Goal: Information Seeking & Learning: Compare options

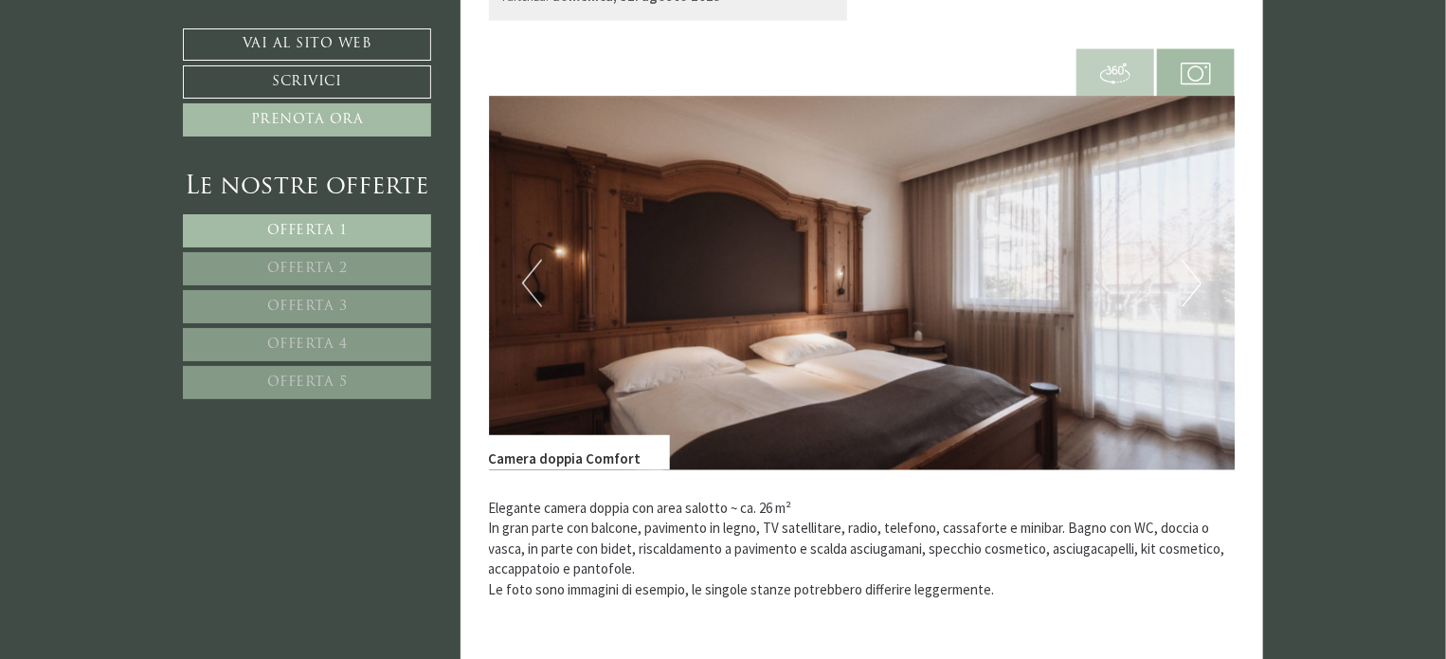
scroll to position [1346, 0]
click at [1188, 293] on button "Next" at bounding box center [1192, 283] width 20 height 47
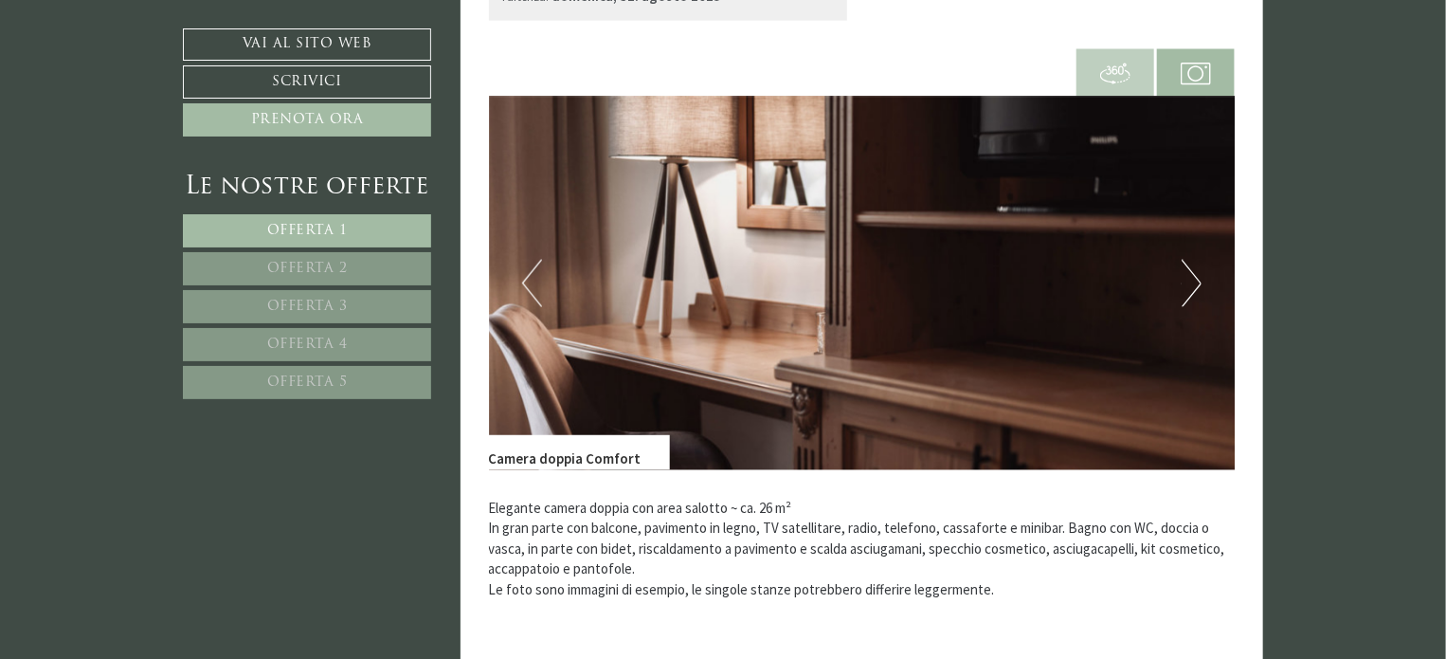
click at [1188, 293] on button "Next" at bounding box center [1192, 283] width 20 height 47
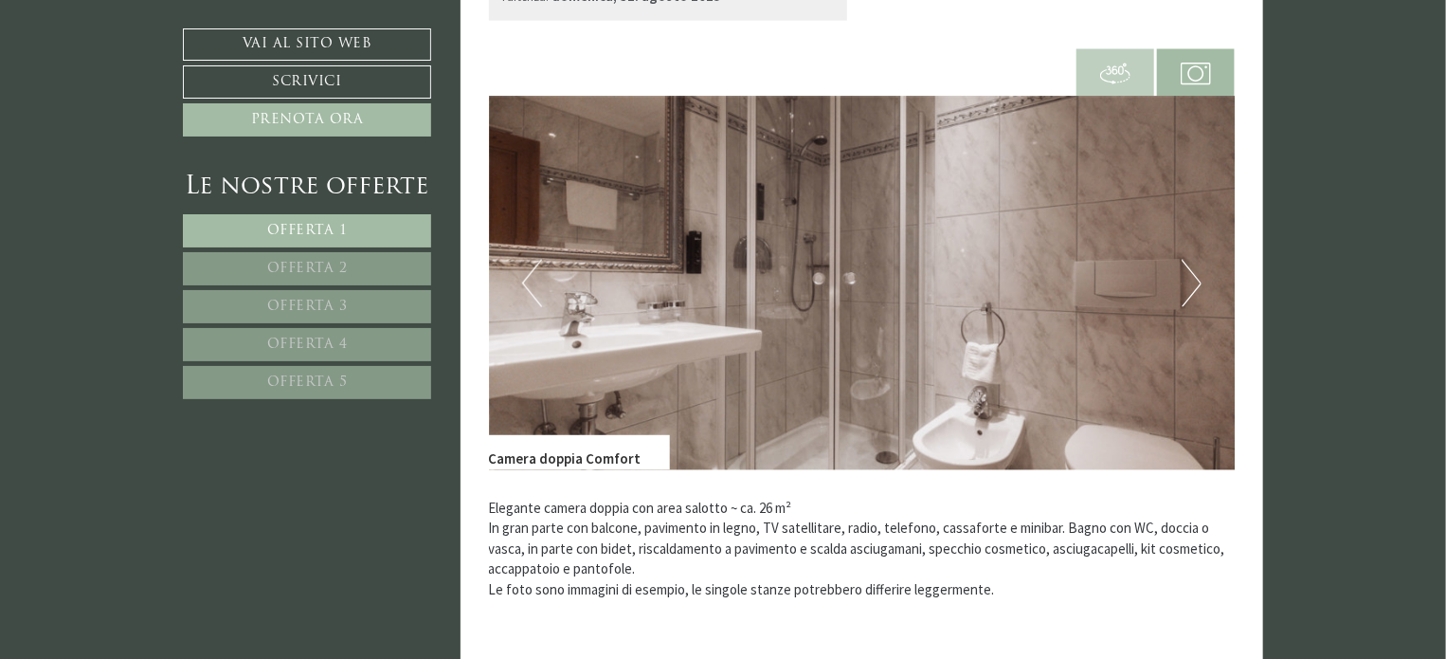
click at [1188, 293] on button "Next" at bounding box center [1192, 283] width 20 height 47
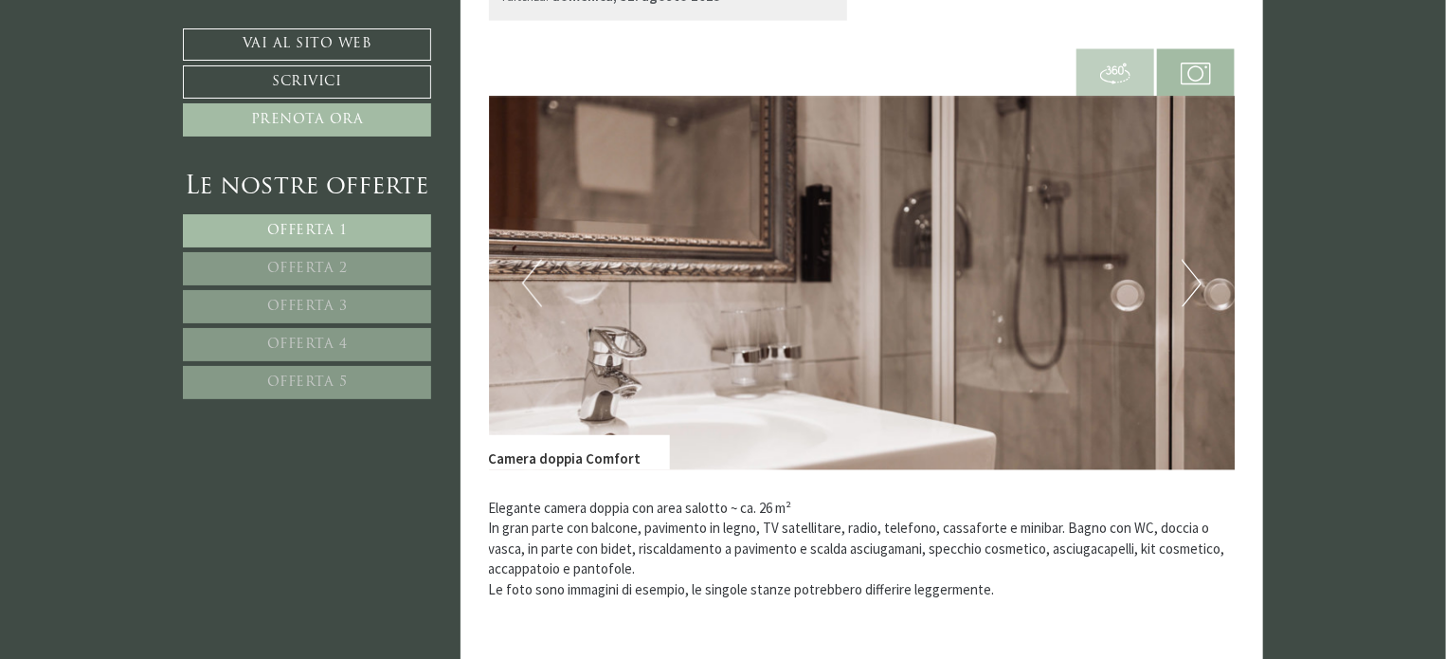
click at [1188, 293] on button "Next" at bounding box center [1192, 283] width 20 height 47
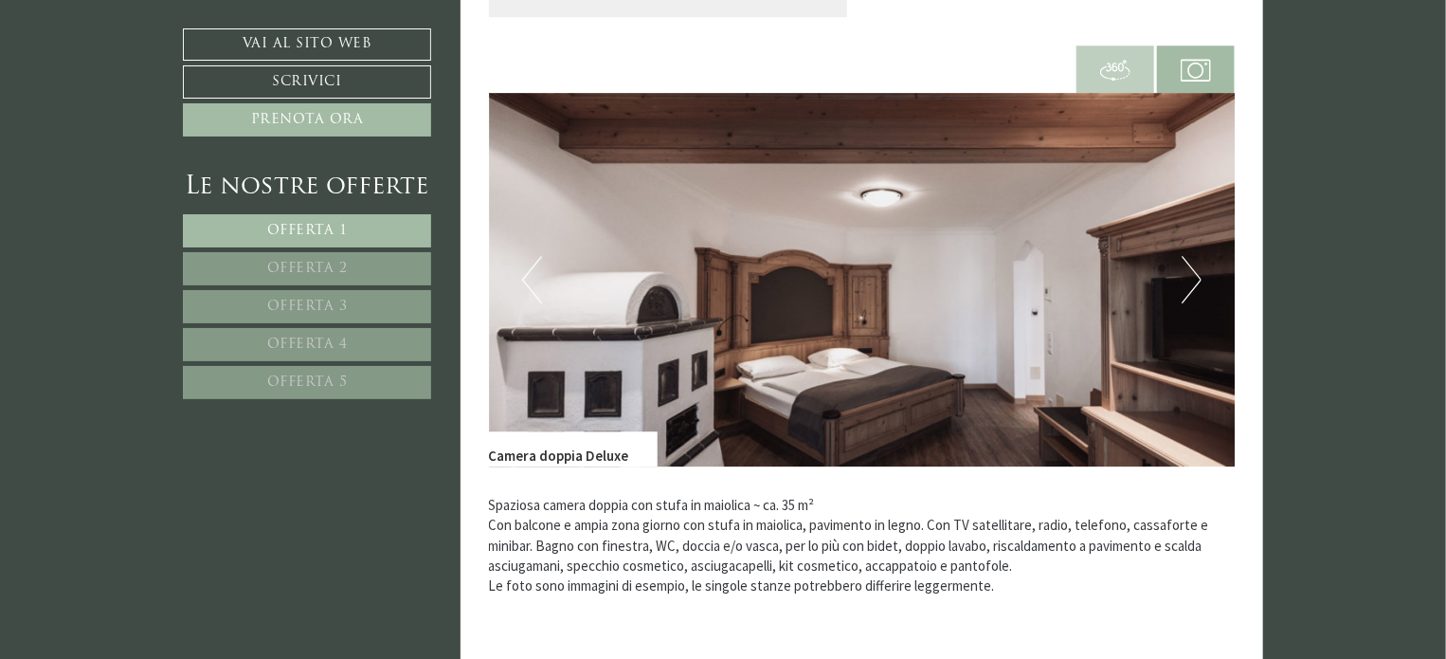
scroll to position [2705, 0]
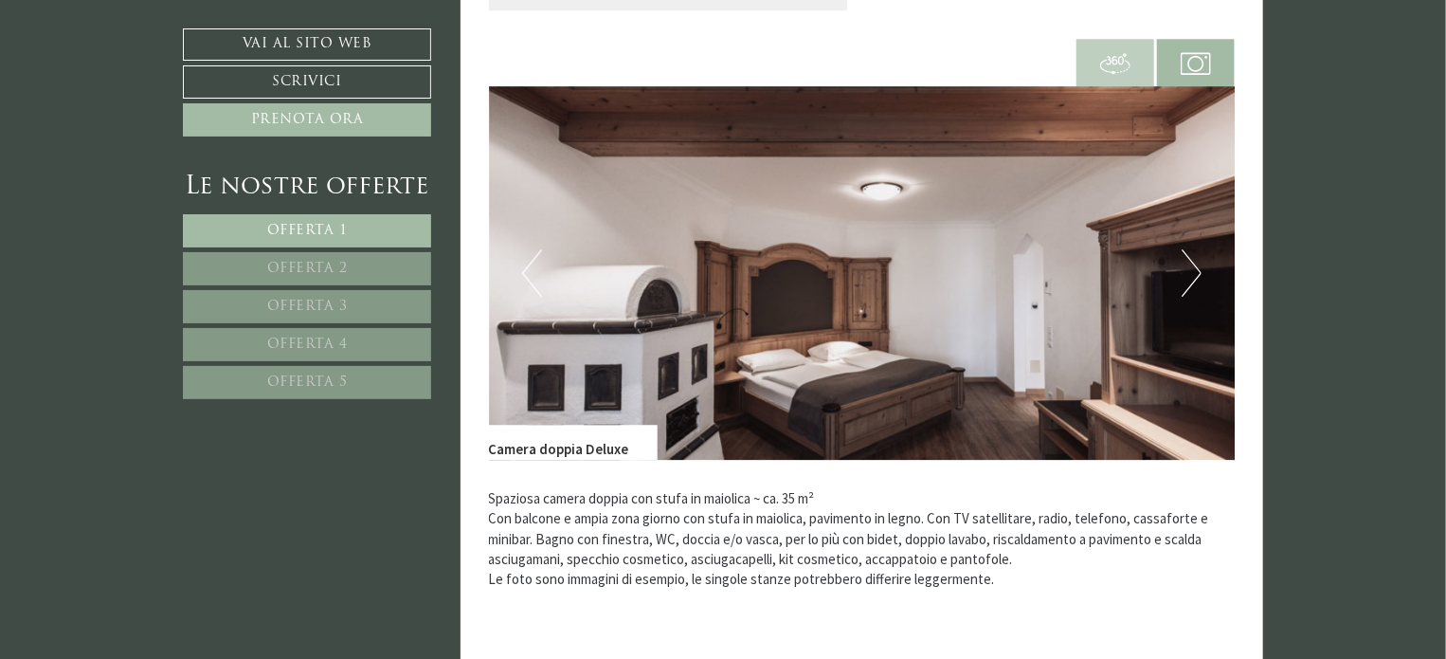
click at [1183, 253] on button "Next" at bounding box center [1192, 272] width 20 height 47
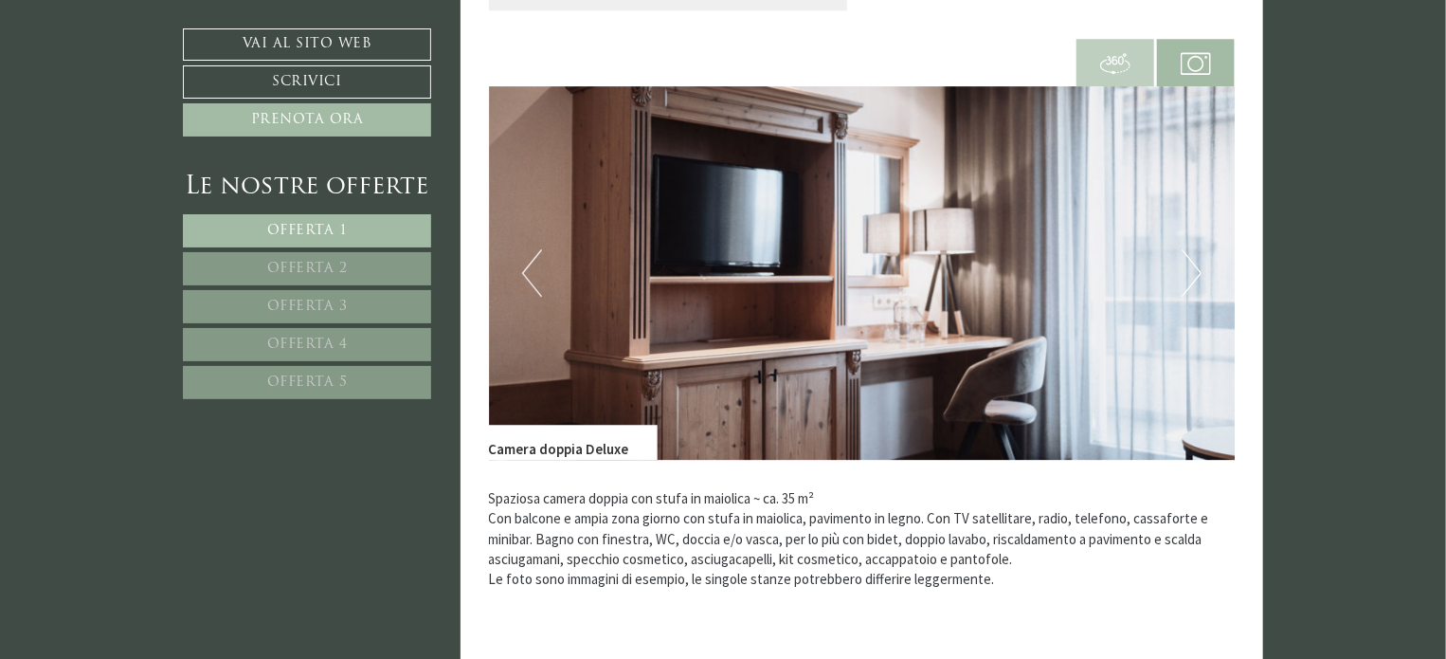
click at [1183, 253] on button "Next" at bounding box center [1192, 272] width 20 height 47
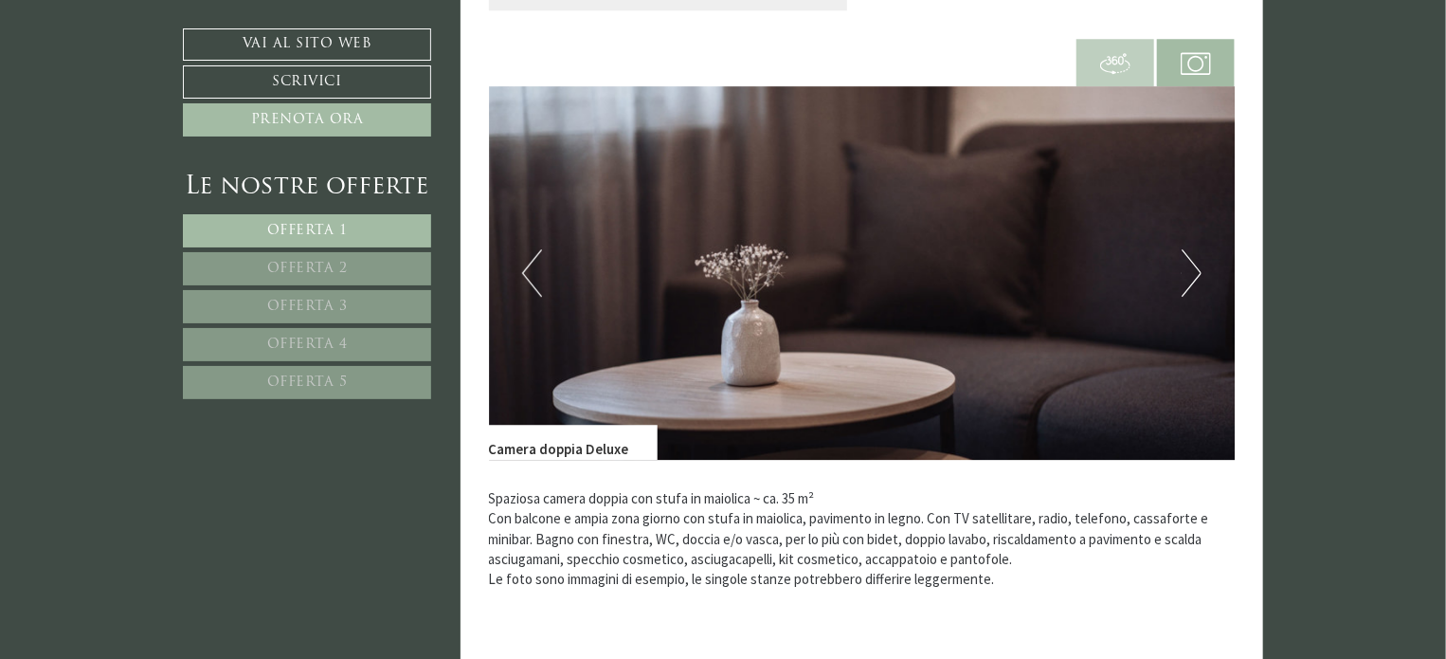
click at [1183, 253] on button "Next" at bounding box center [1192, 272] width 20 height 47
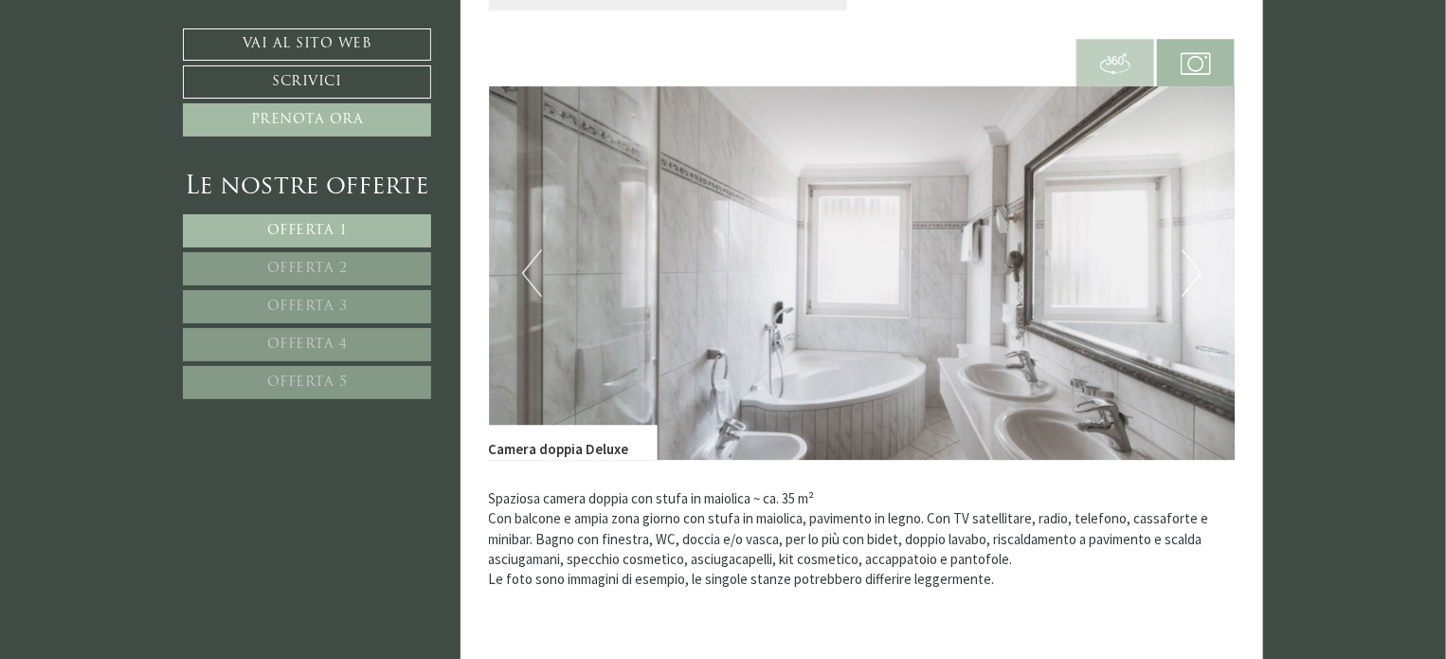
click at [1183, 253] on button "Next" at bounding box center [1192, 272] width 20 height 47
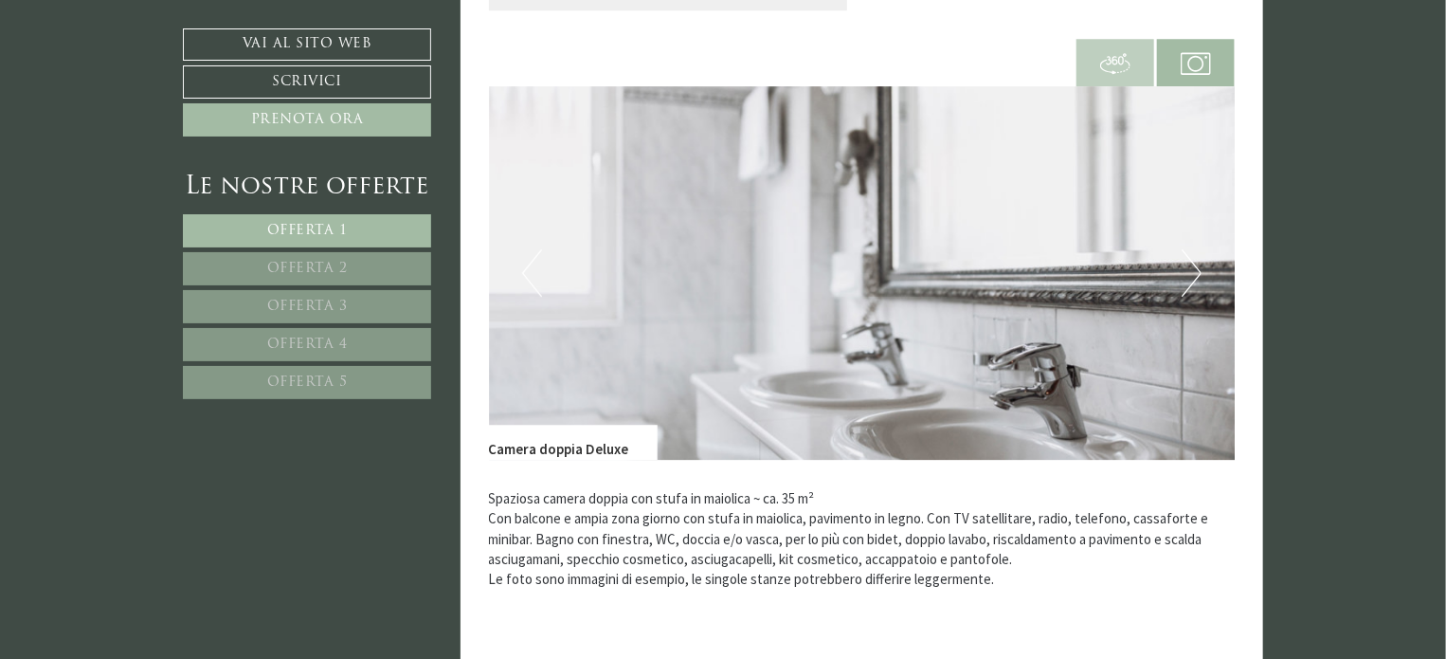
click at [1183, 253] on button "Next" at bounding box center [1192, 272] width 20 height 47
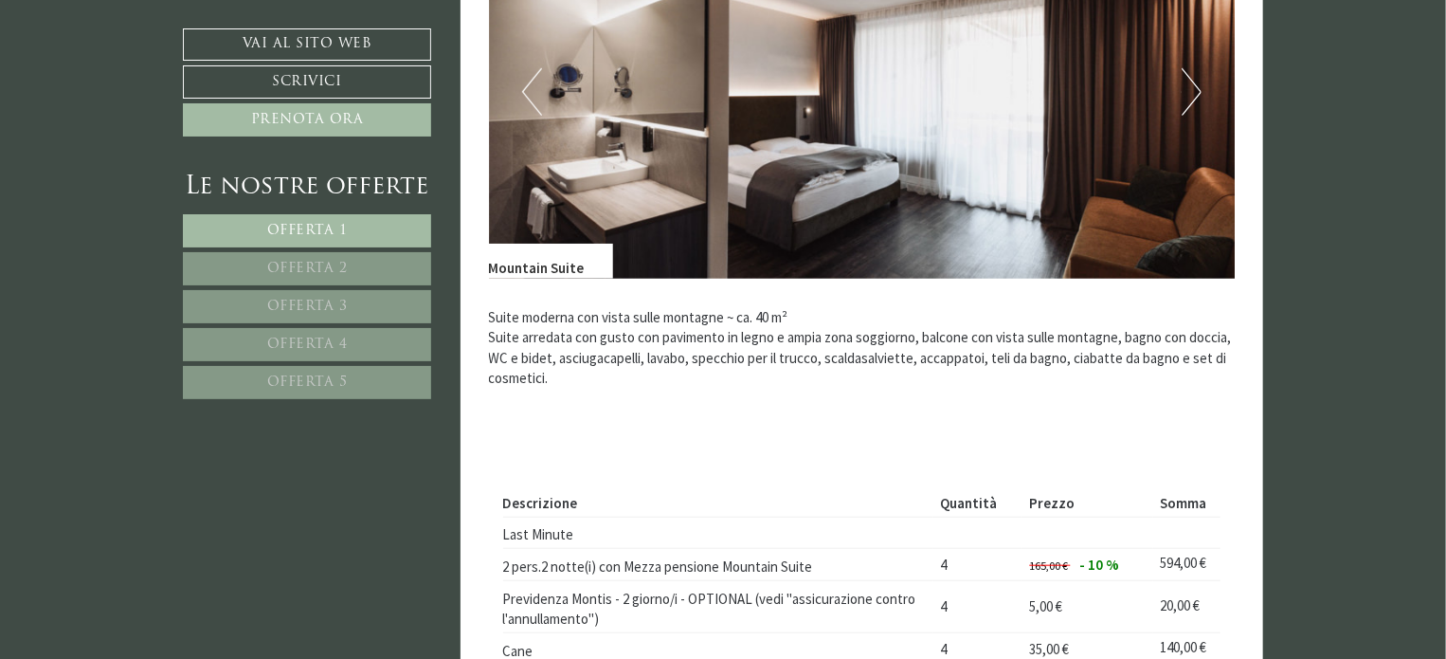
scroll to position [4060, 0]
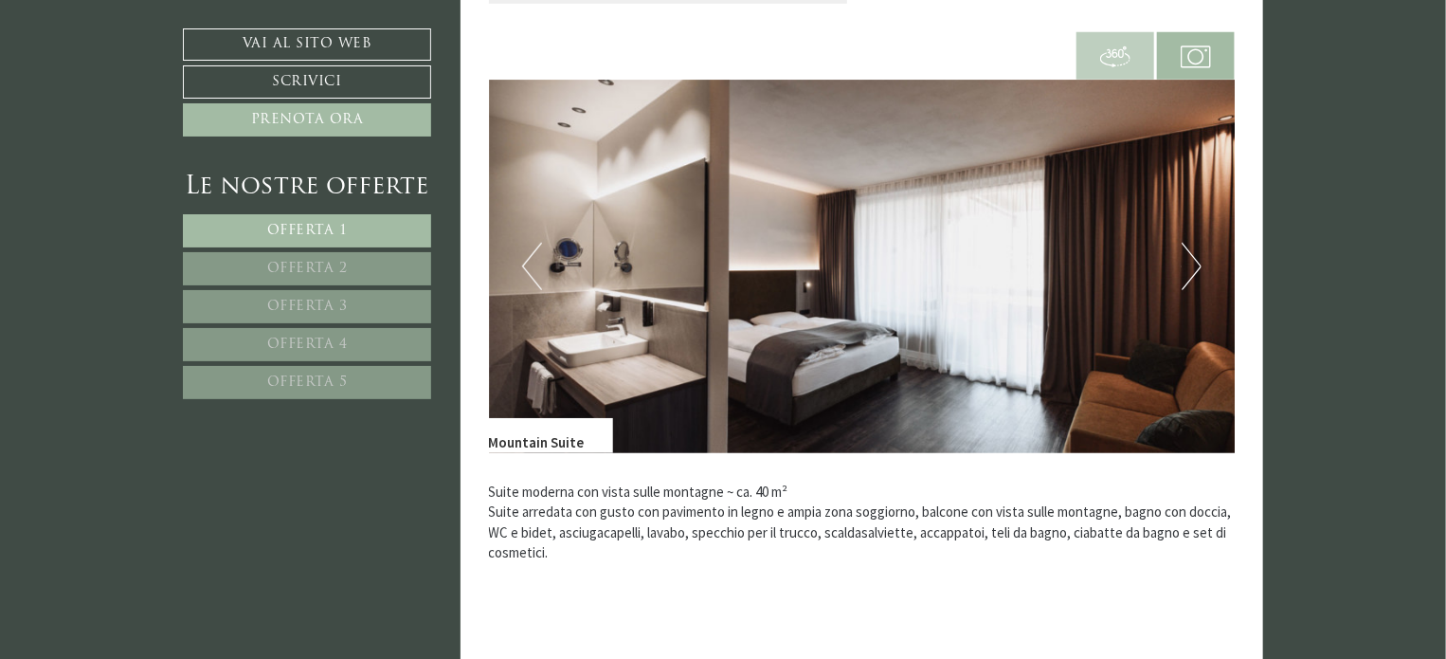
click at [1196, 243] on button "Next" at bounding box center [1192, 266] width 20 height 47
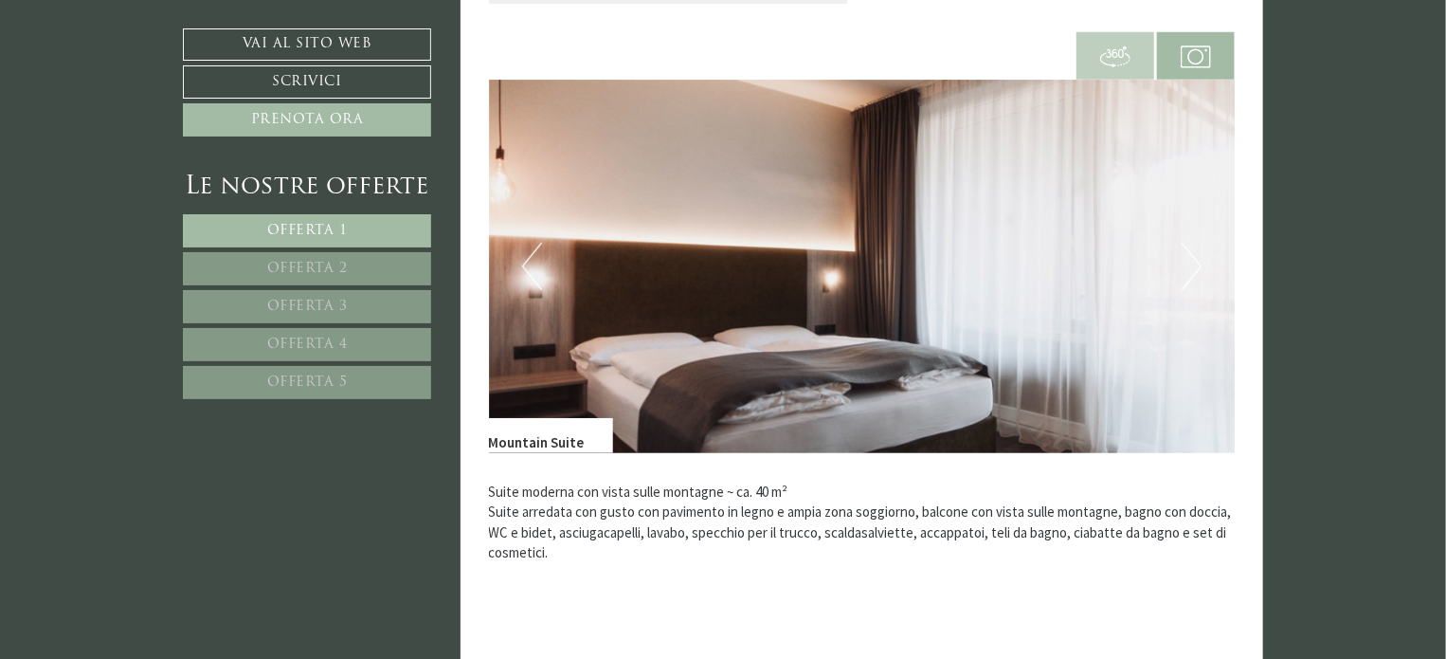
click at [1196, 243] on button "Next" at bounding box center [1192, 266] width 20 height 47
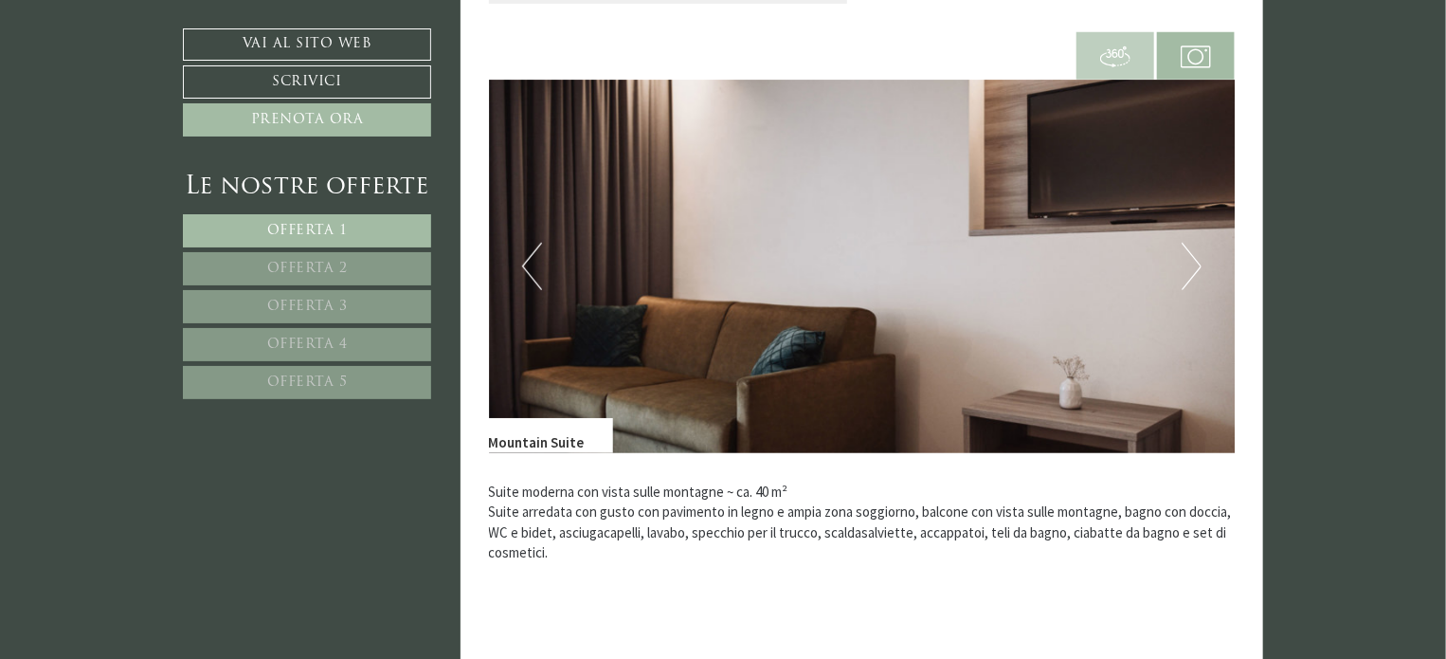
click at [1196, 243] on button "Next" at bounding box center [1192, 266] width 20 height 47
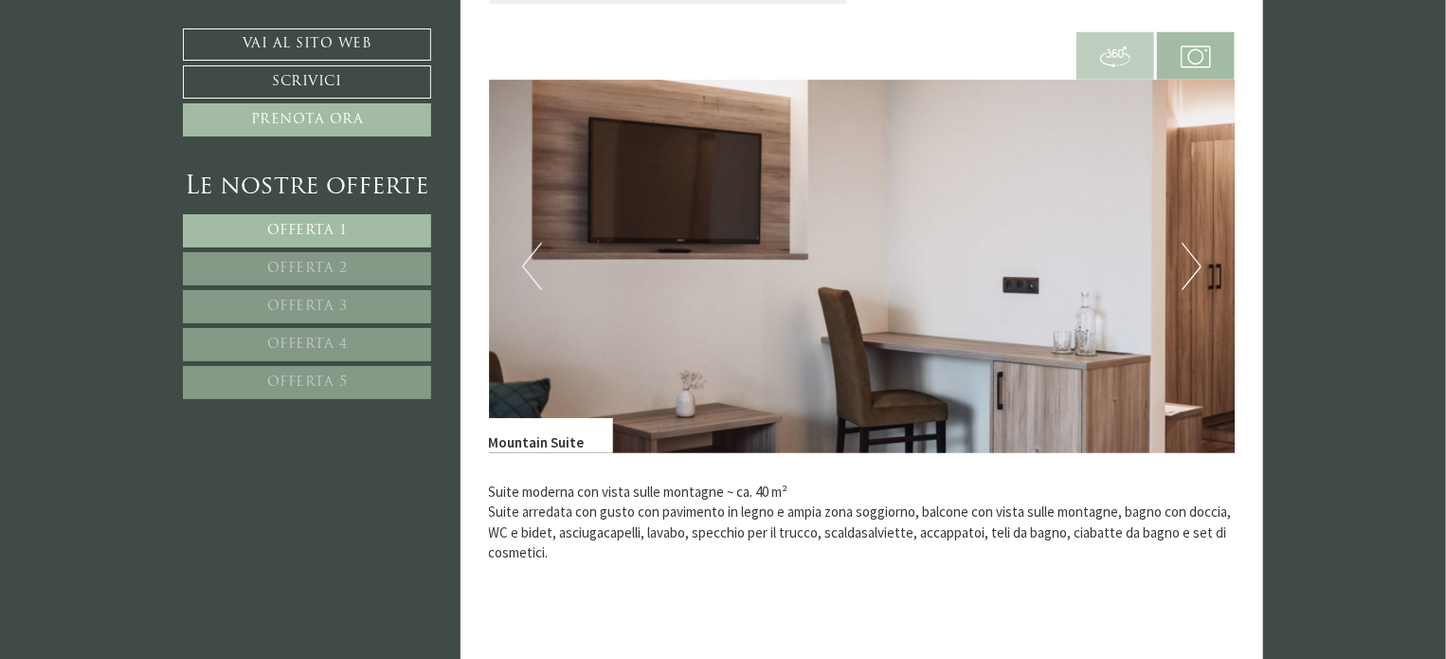
click at [1196, 243] on button "Next" at bounding box center [1192, 266] width 20 height 47
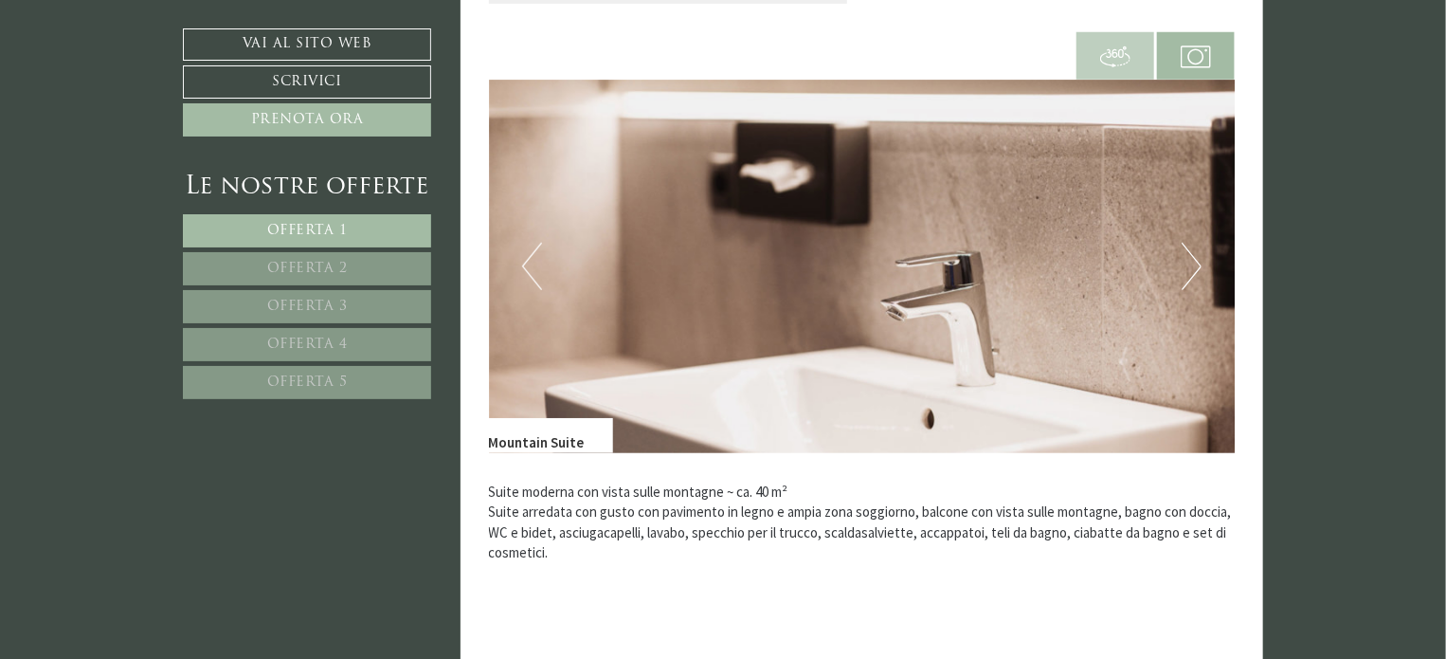
click at [1196, 243] on button "Next" at bounding box center [1192, 266] width 20 height 47
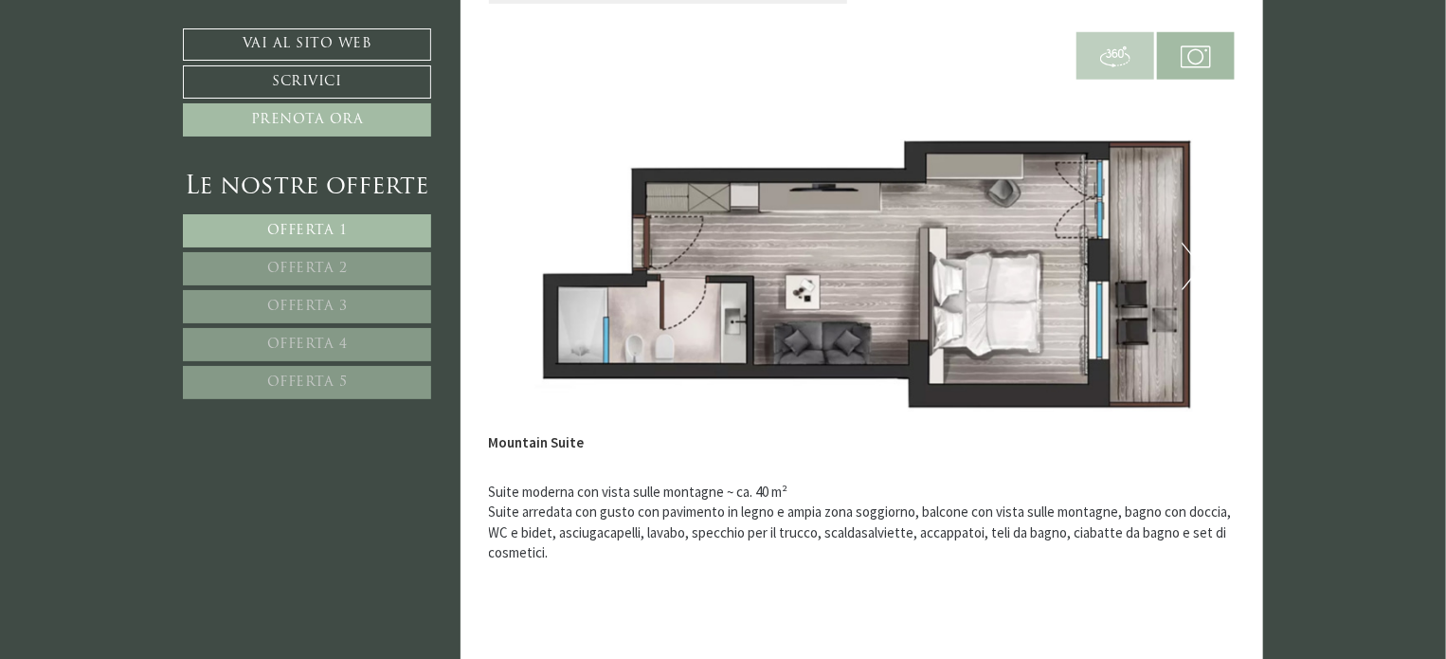
click at [1196, 243] on button "Next" at bounding box center [1192, 266] width 20 height 47
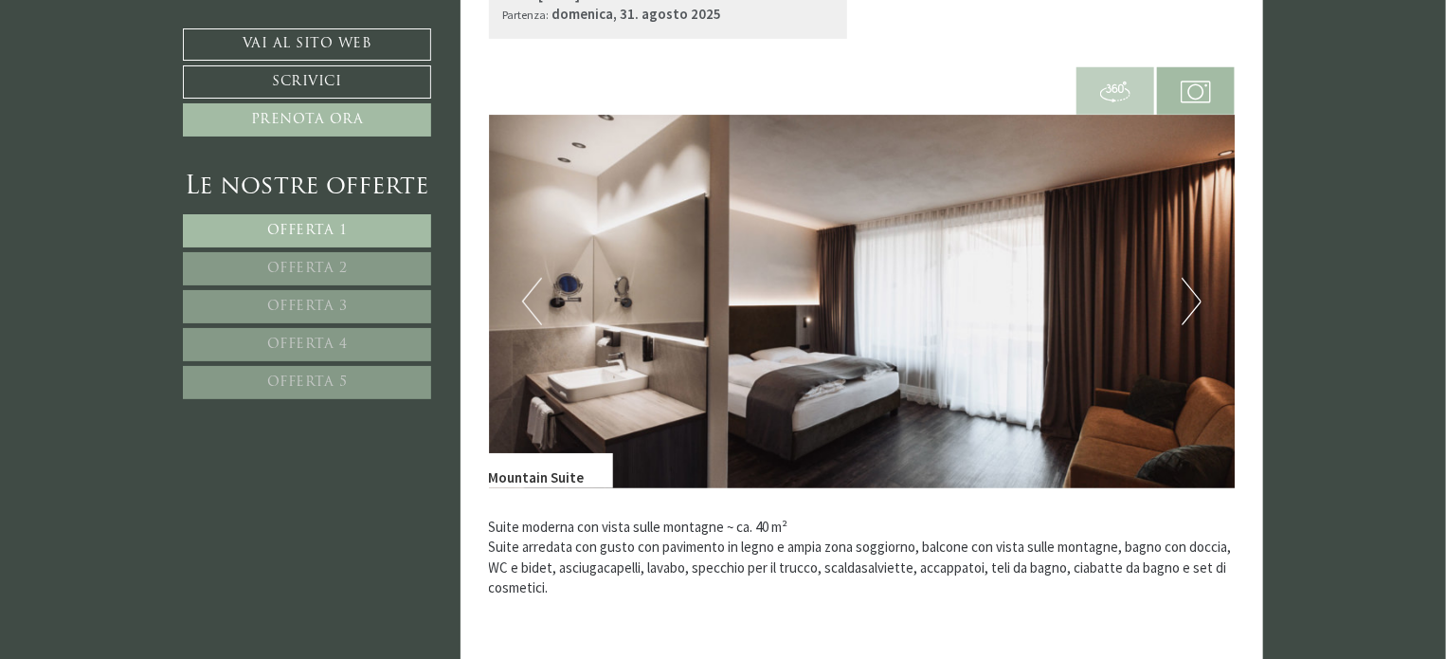
scroll to position [4112, 0]
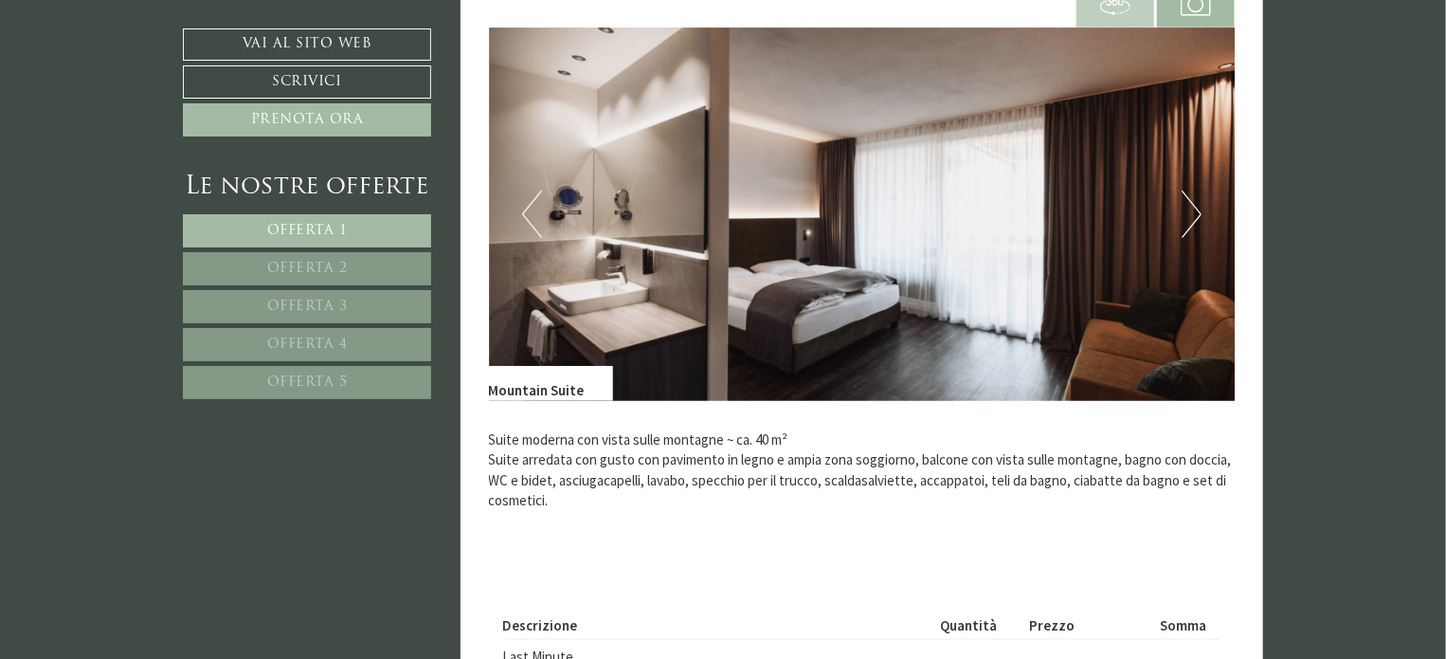
click at [1185, 190] on button "Next" at bounding box center [1192, 213] width 20 height 47
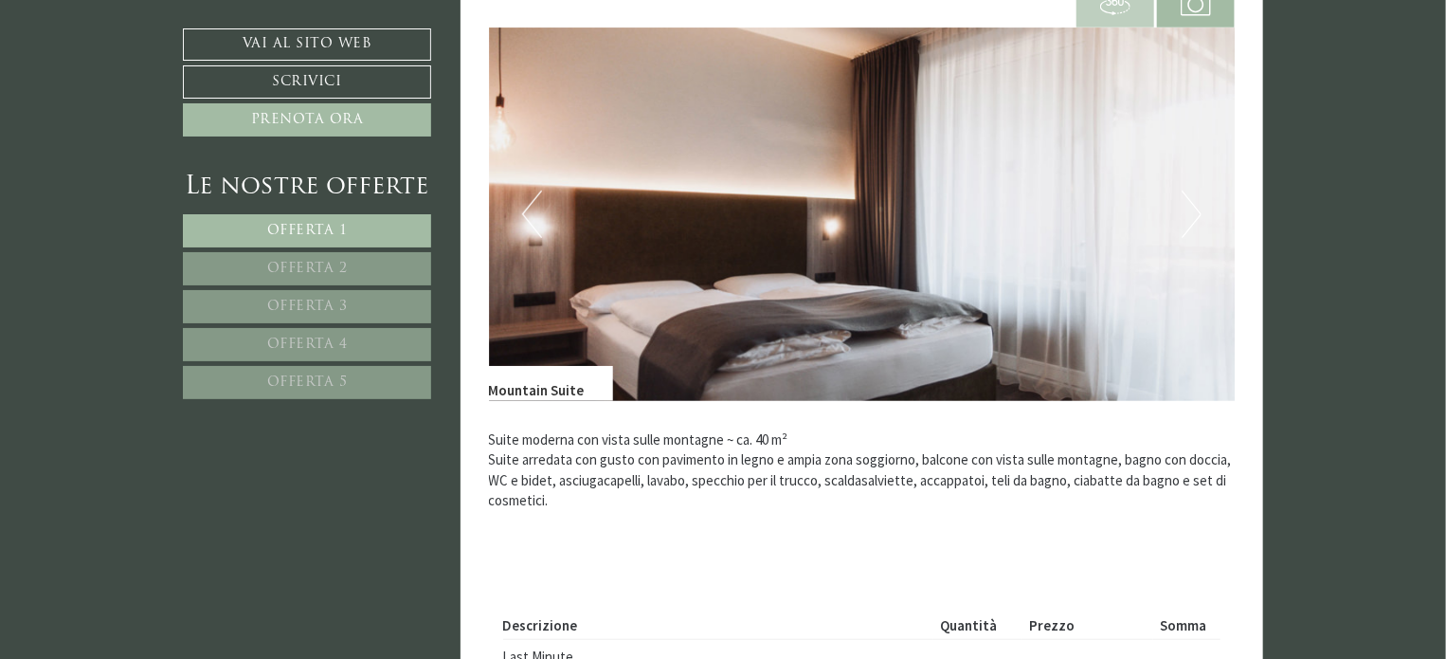
click at [1185, 190] on button "Next" at bounding box center [1192, 213] width 20 height 47
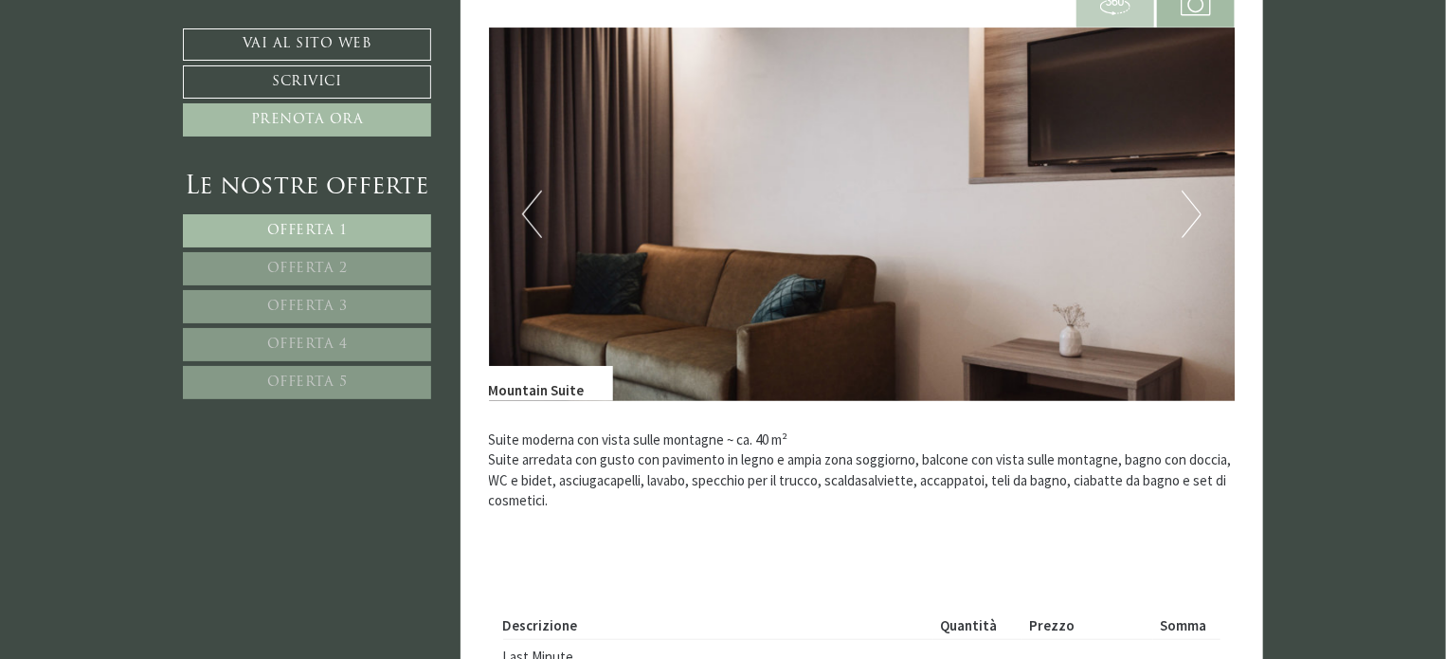
click at [1185, 190] on button "Next" at bounding box center [1192, 213] width 20 height 47
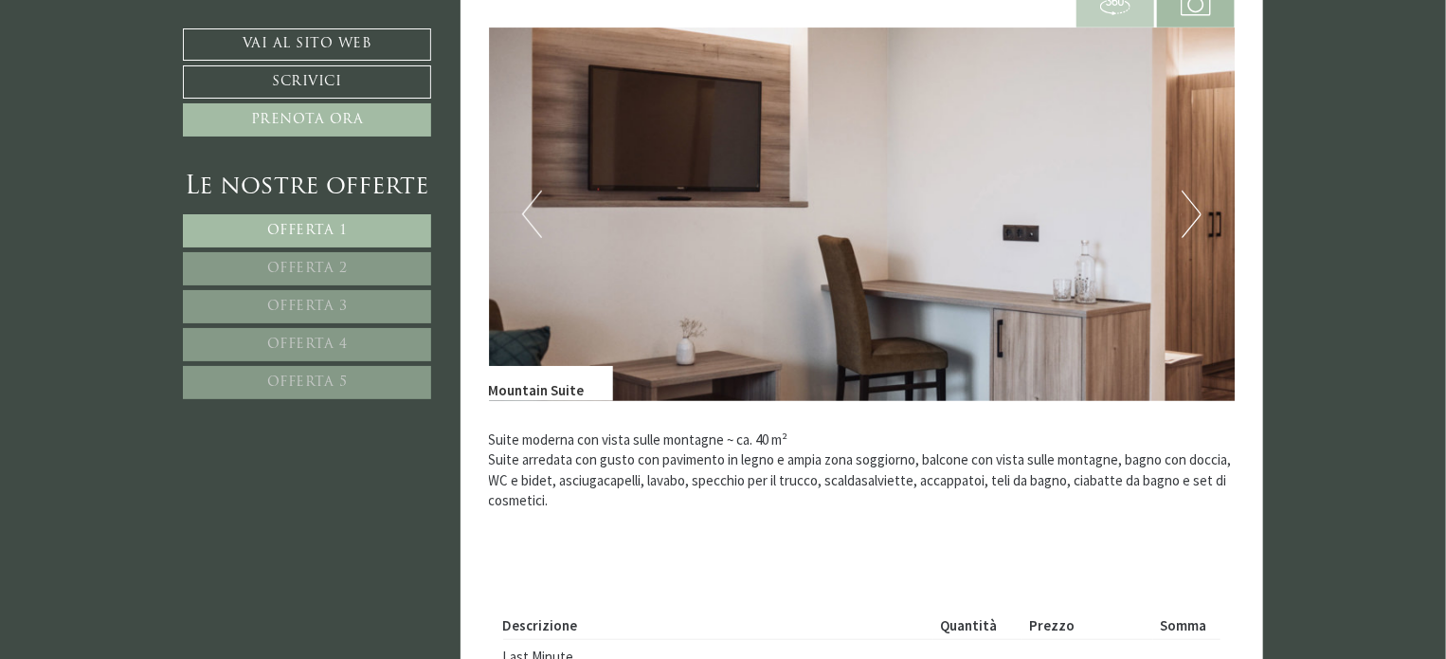
click at [1185, 190] on button "Next" at bounding box center [1192, 213] width 20 height 47
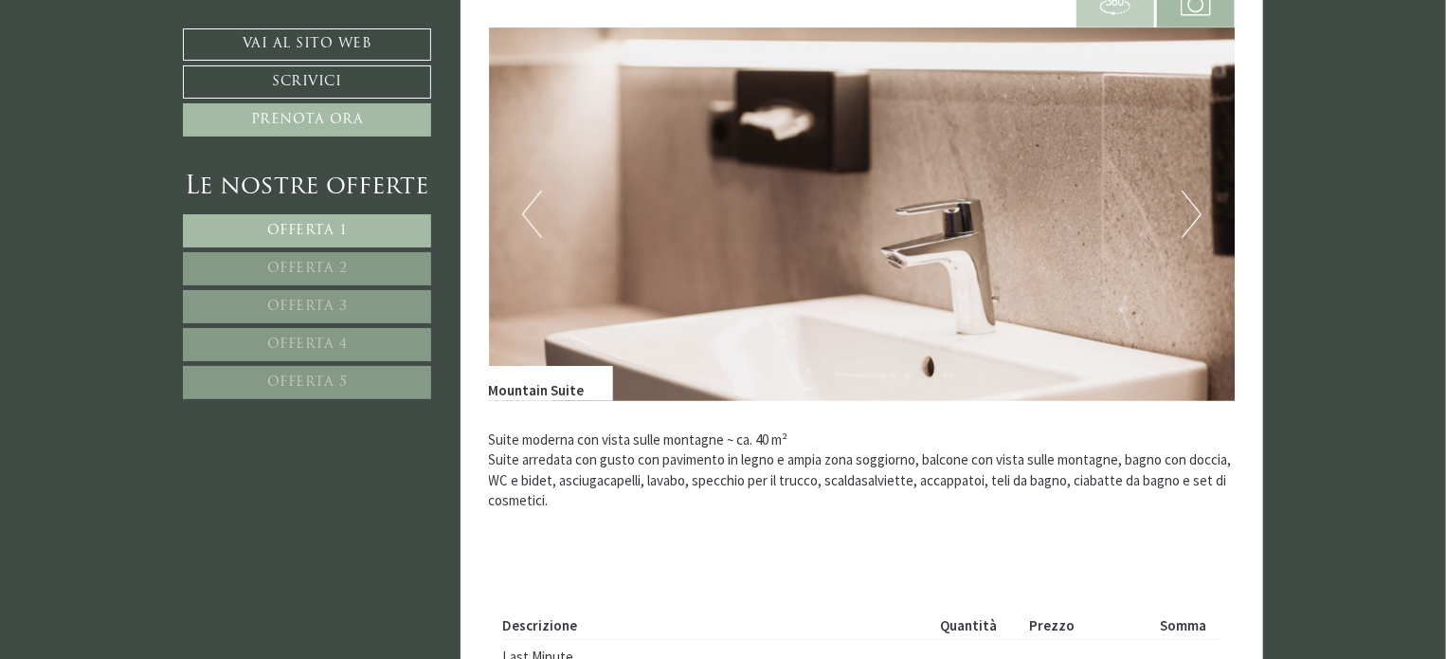
click at [1185, 190] on button "Next" at bounding box center [1192, 213] width 20 height 47
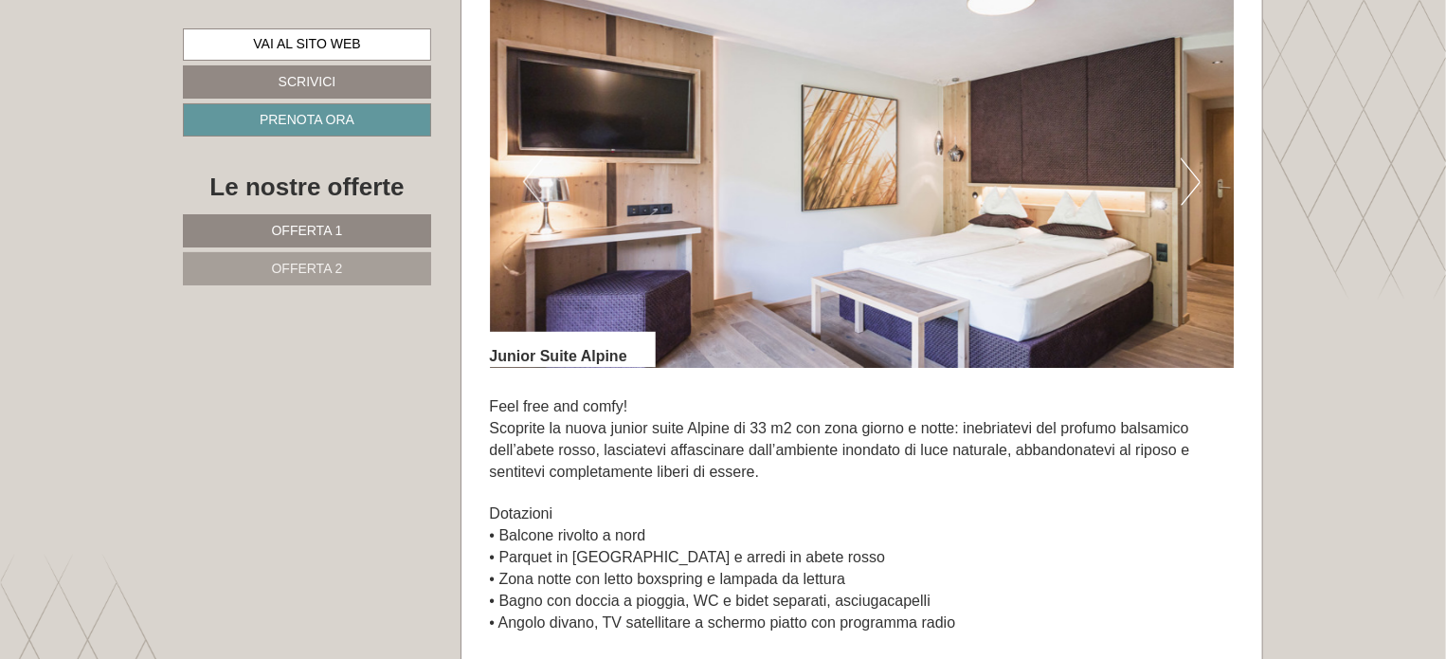
scroll to position [1296, 0]
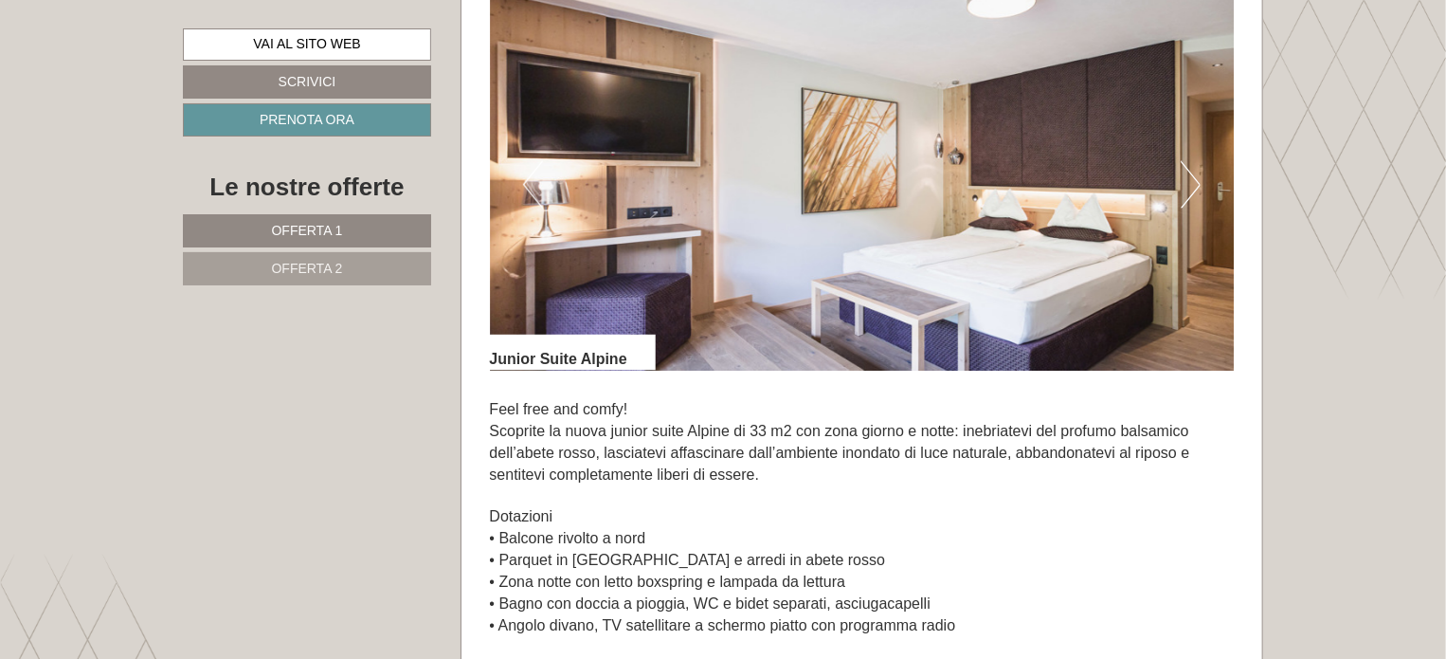
click at [1195, 185] on button "Next" at bounding box center [1191, 184] width 20 height 47
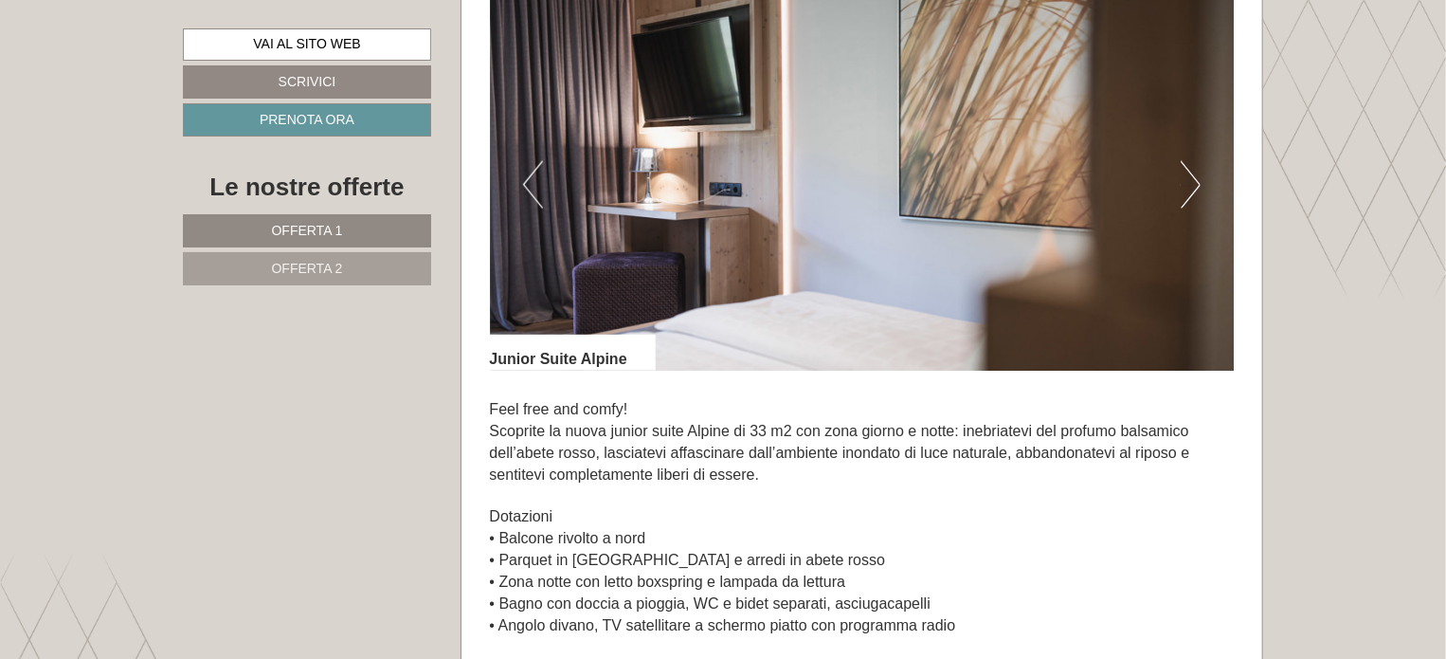
click at [1195, 185] on button "Next" at bounding box center [1191, 184] width 20 height 47
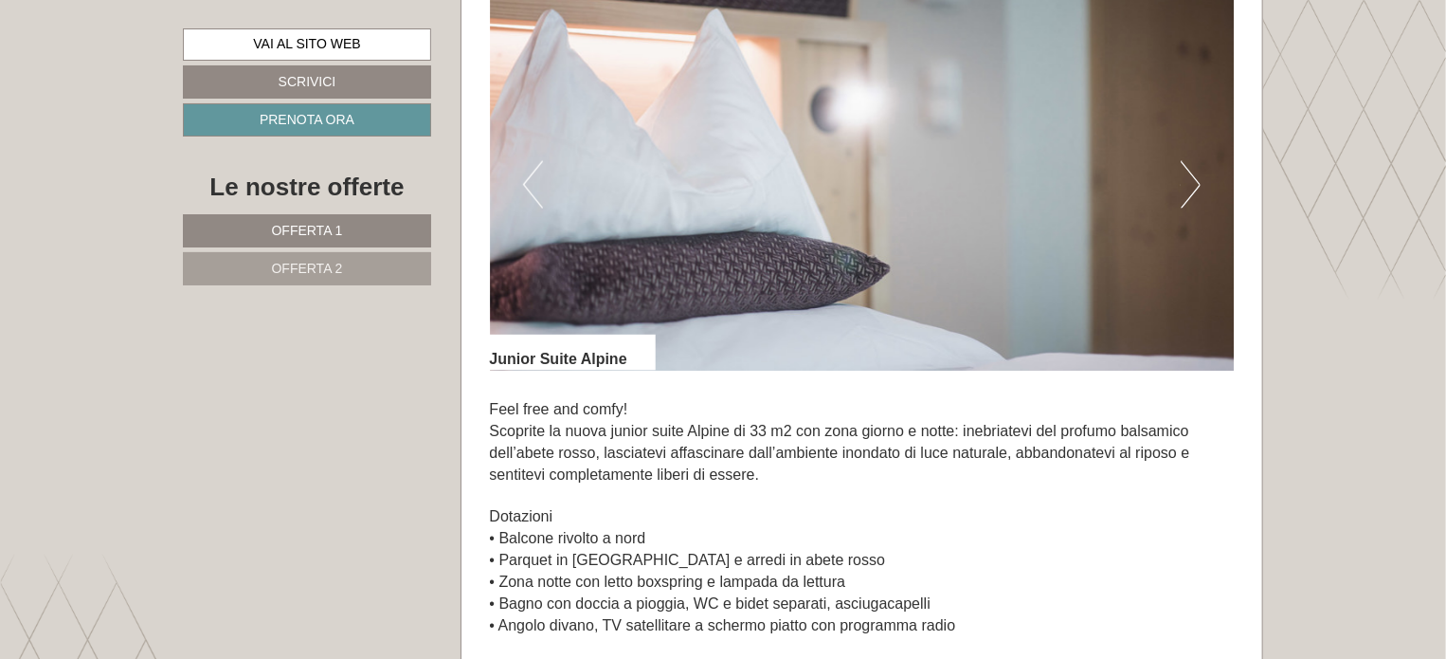
click at [1195, 185] on button "Next" at bounding box center [1191, 184] width 20 height 47
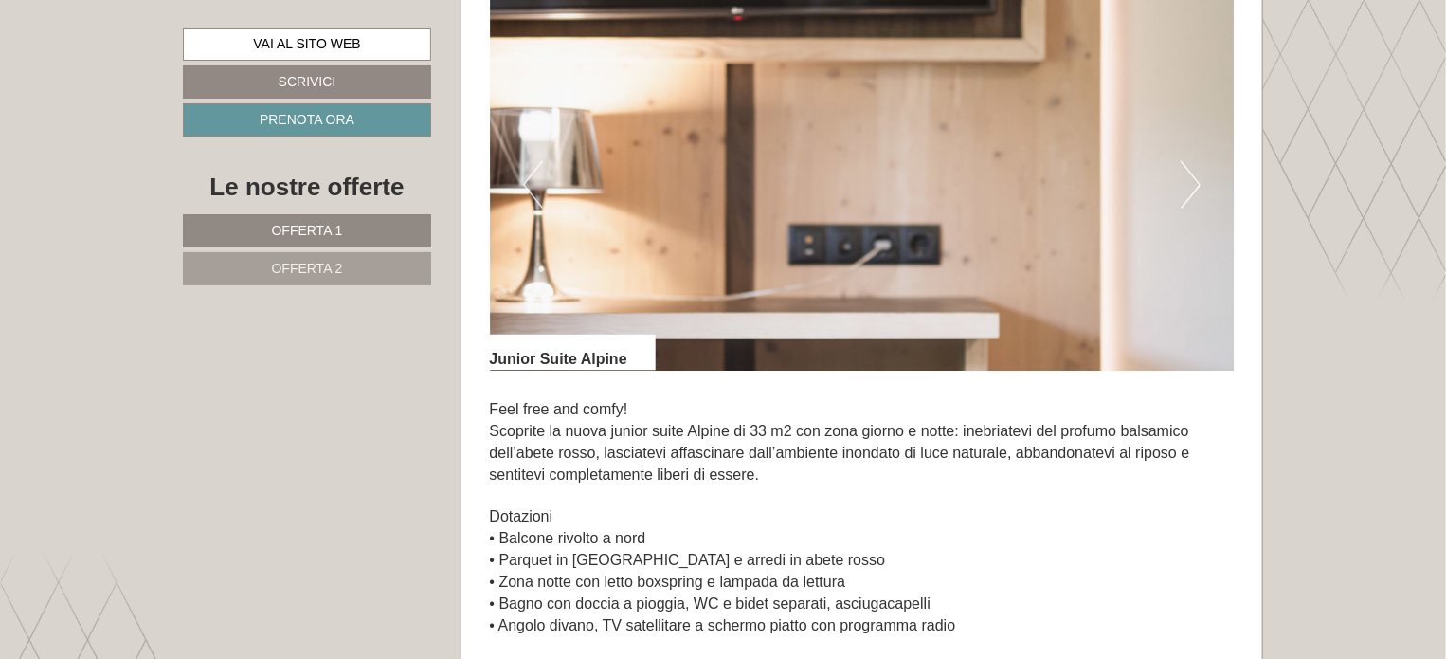
click at [1195, 185] on button "Next" at bounding box center [1191, 184] width 20 height 47
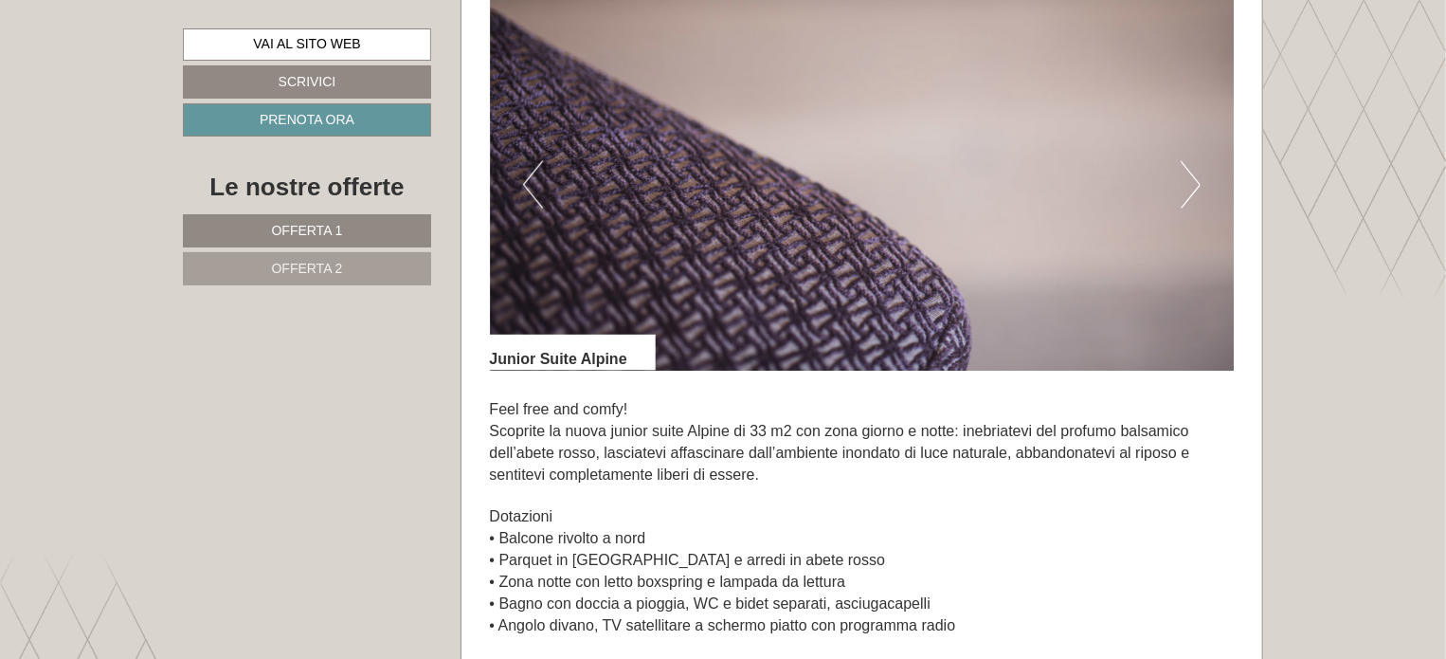
click at [1195, 185] on button "Next" at bounding box center [1191, 184] width 20 height 47
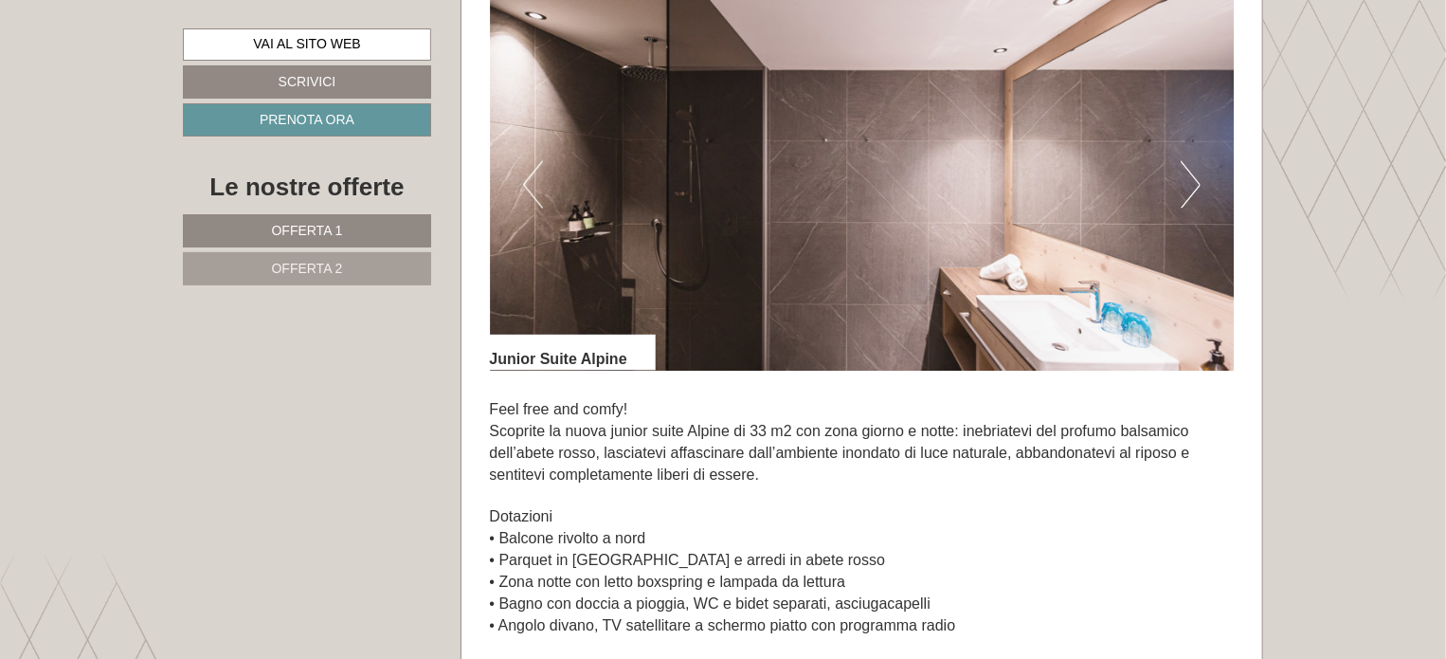
click at [1195, 185] on button "Next" at bounding box center [1191, 184] width 20 height 47
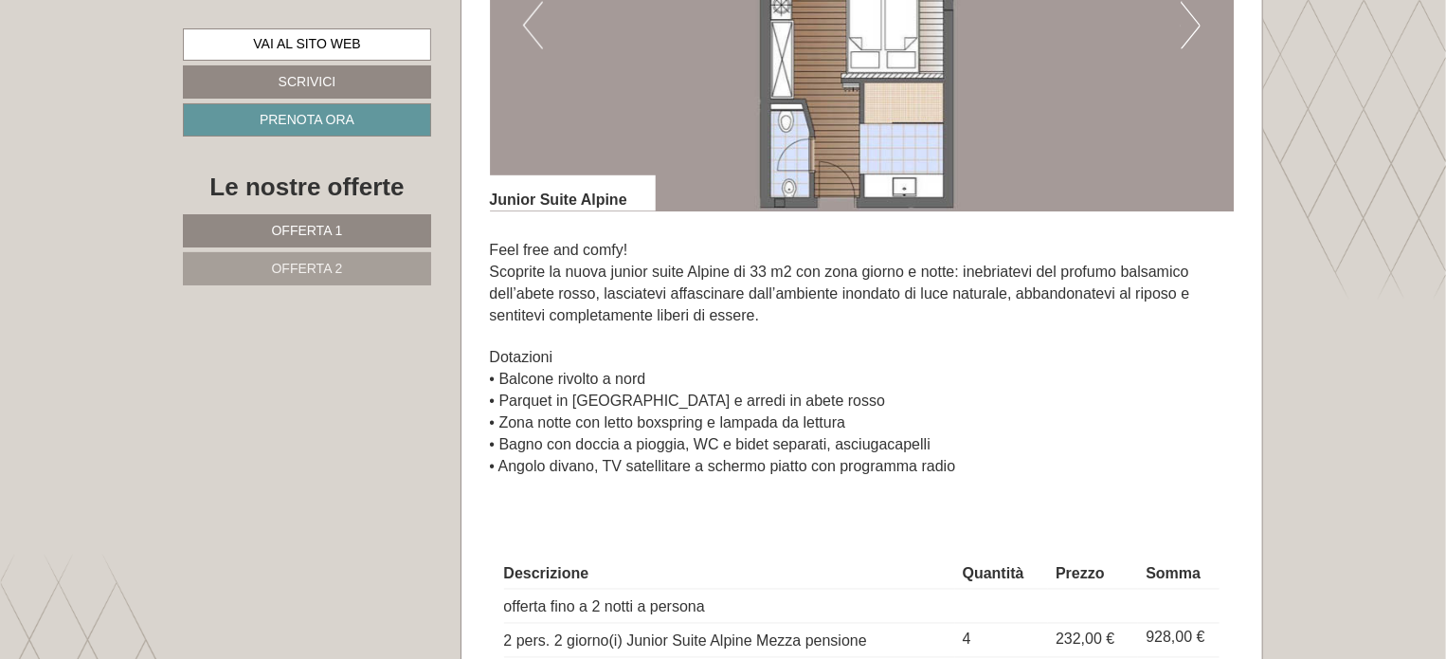
scroll to position [1504, 0]
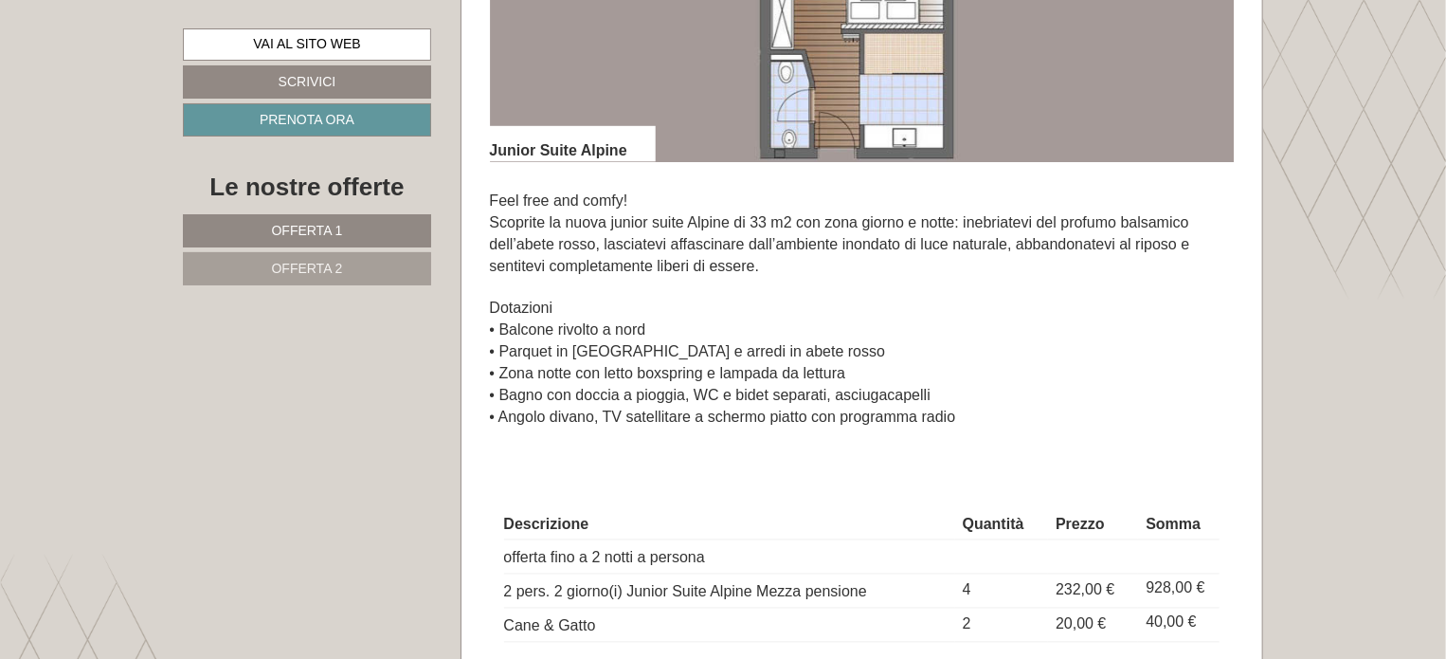
click at [290, 263] on span "Offerta 2" at bounding box center [307, 268] width 71 height 15
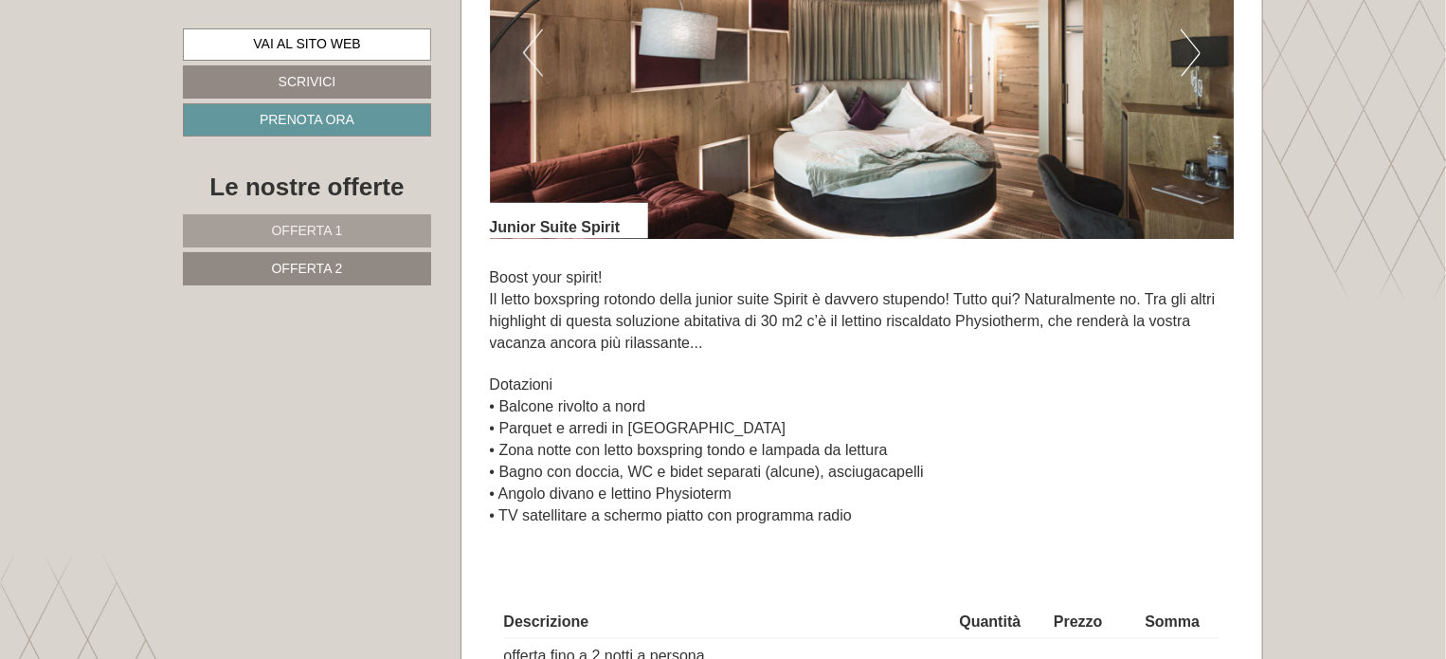
scroll to position [1179, 0]
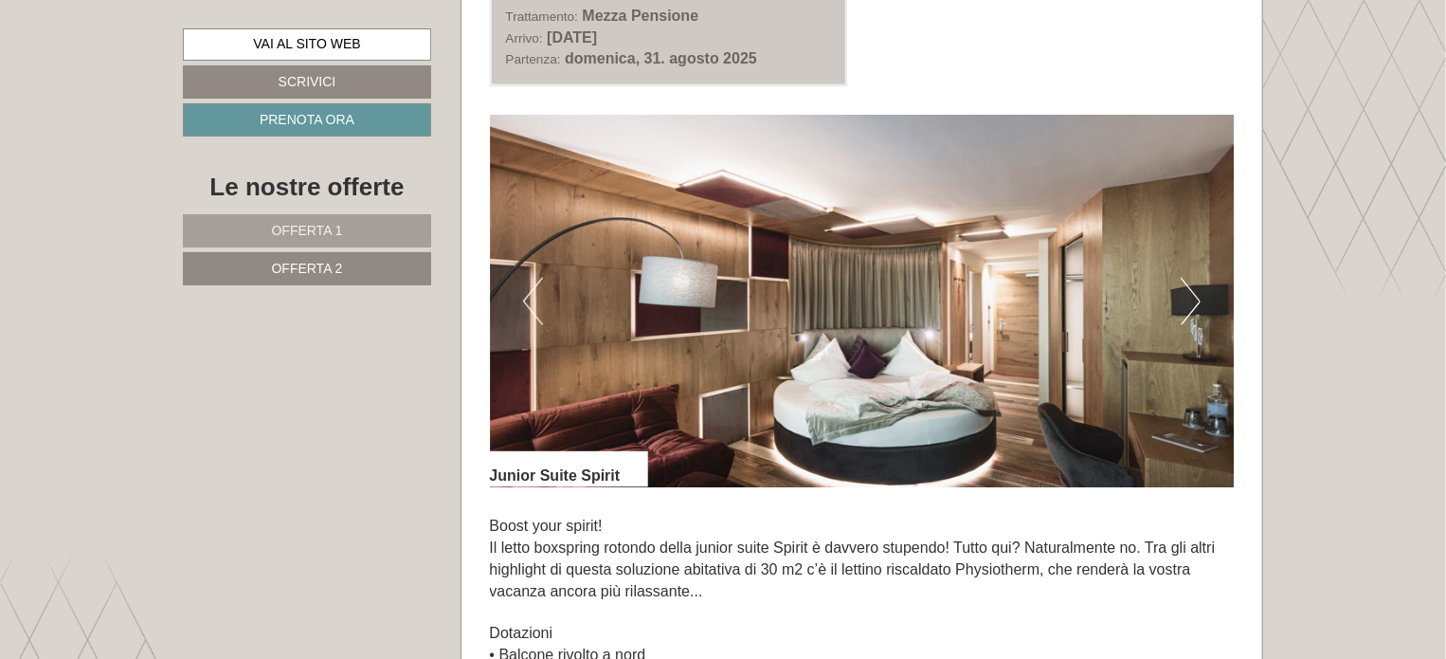
click at [1190, 309] on button "Next" at bounding box center [1191, 301] width 20 height 47
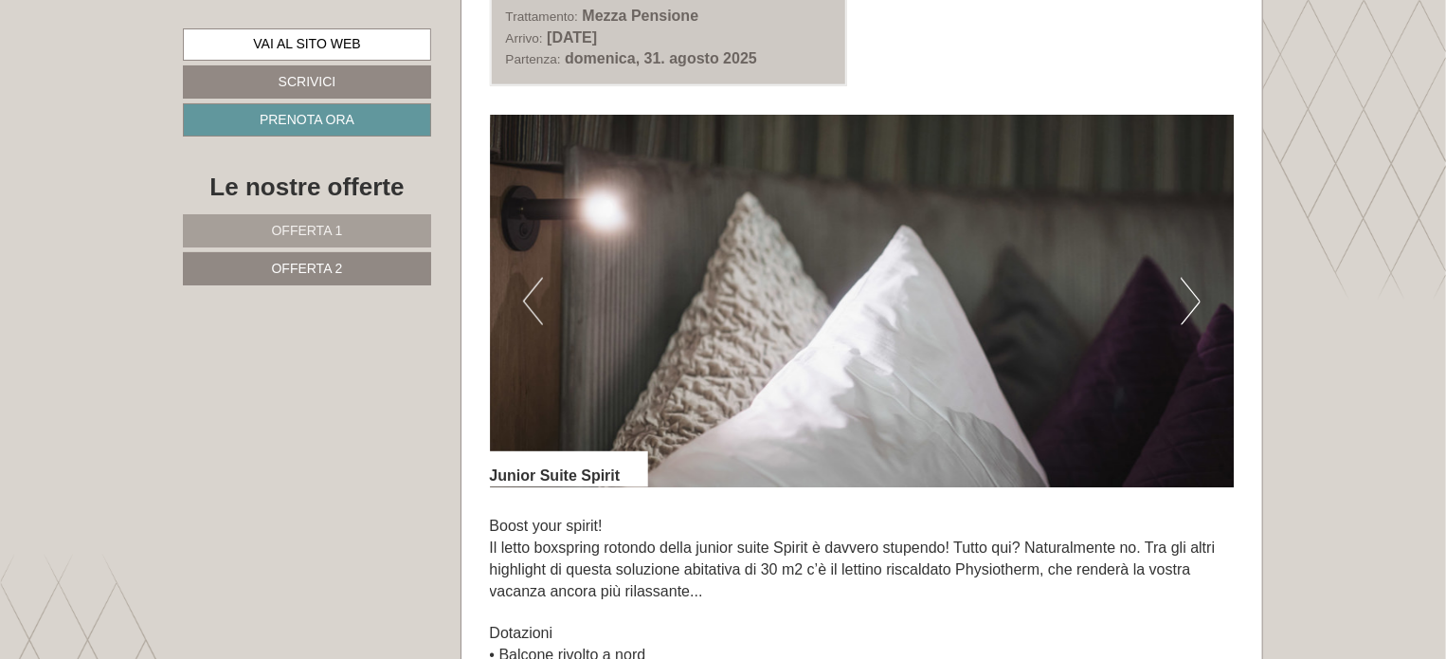
click at [1190, 309] on button "Next" at bounding box center [1191, 301] width 20 height 47
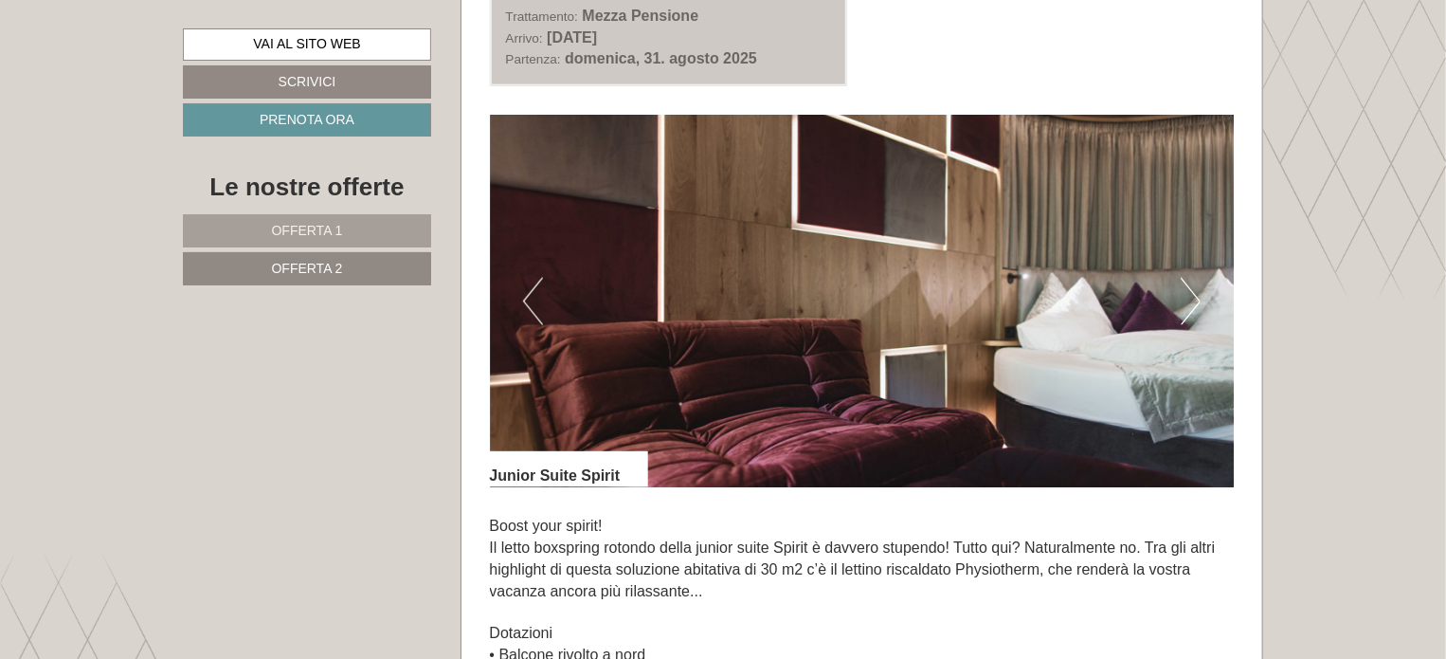
click at [1190, 309] on button "Next" at bounding box center [1191, 301] width 20 height 47
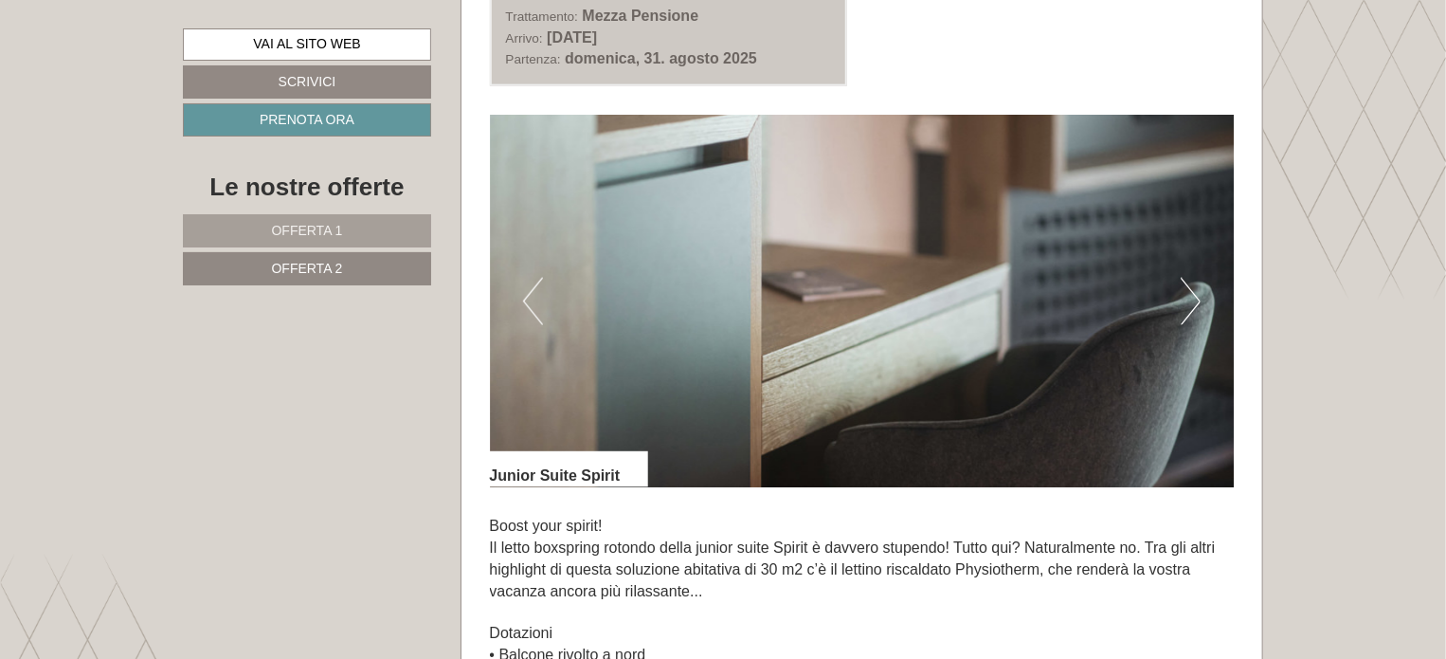
click at [1190, 309] on button "Next" at bounding box center [1191, 301] width 20 height 47
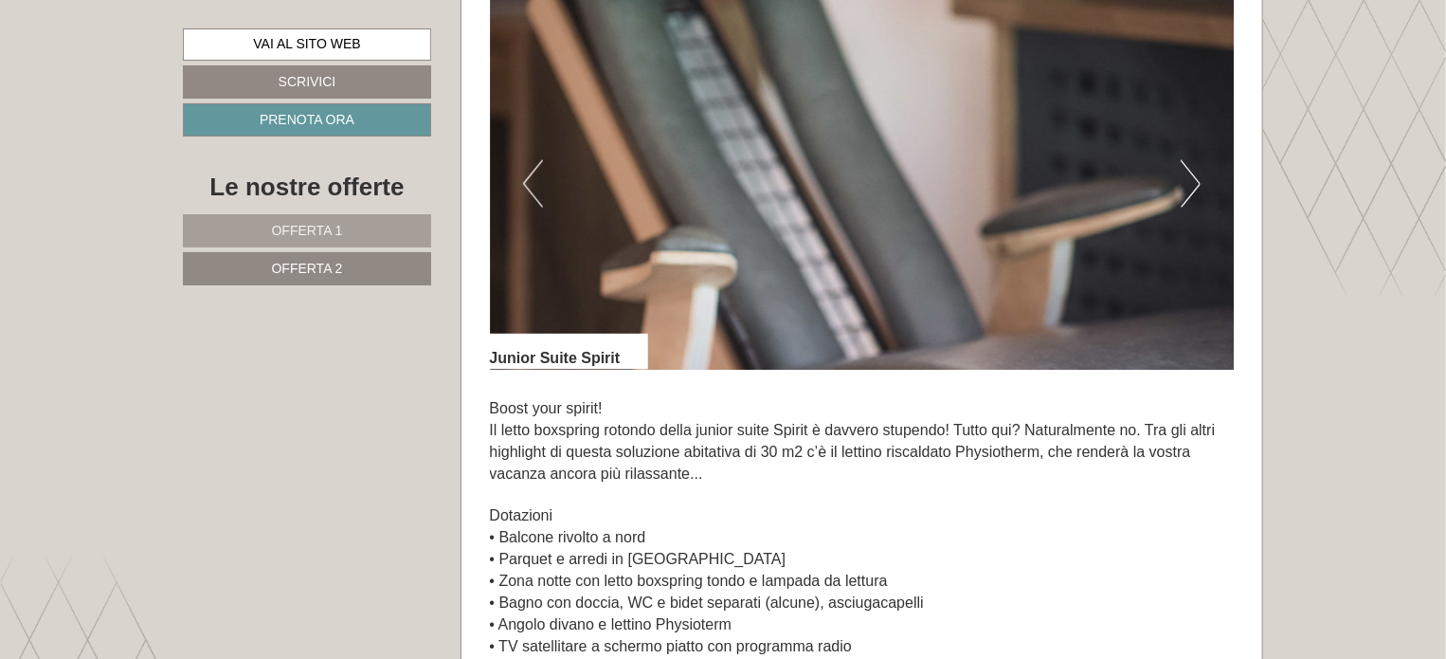
scroll to position [1092, 0]
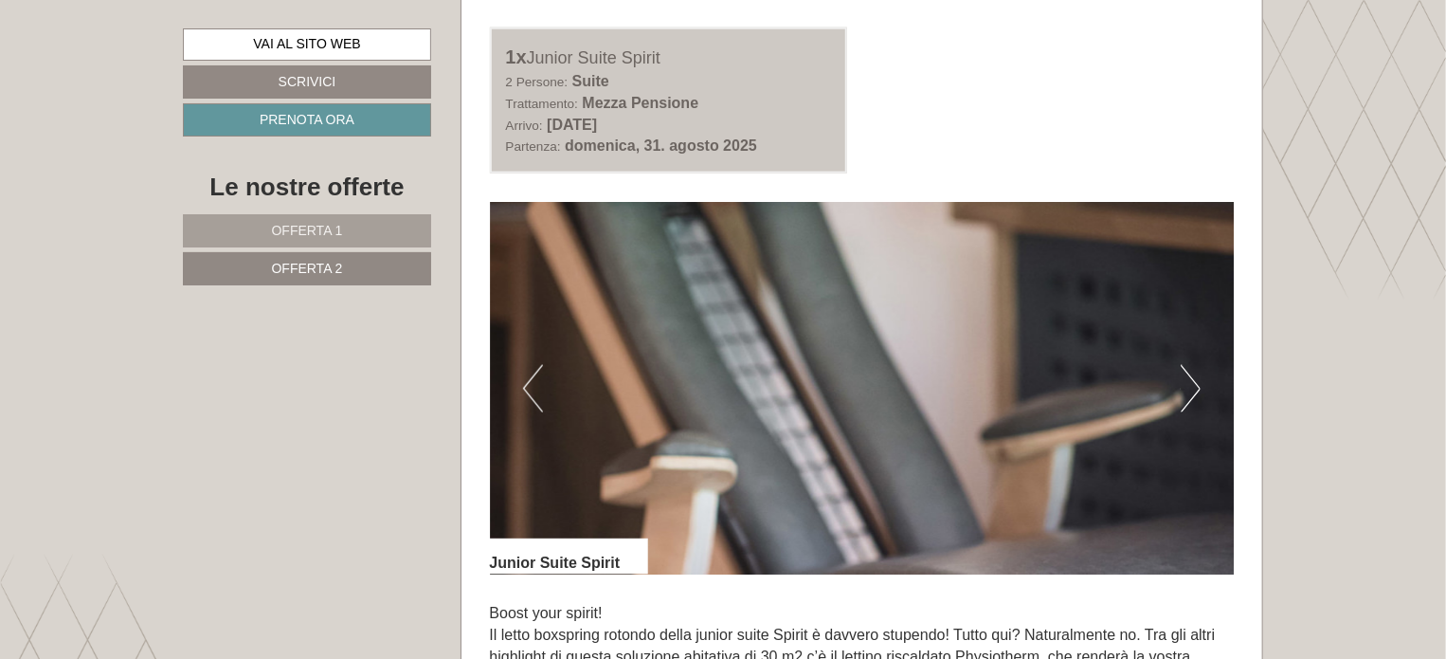
click at [1185, 390] on button "Next" at bounding box center [1191, 388] width 20 height 47
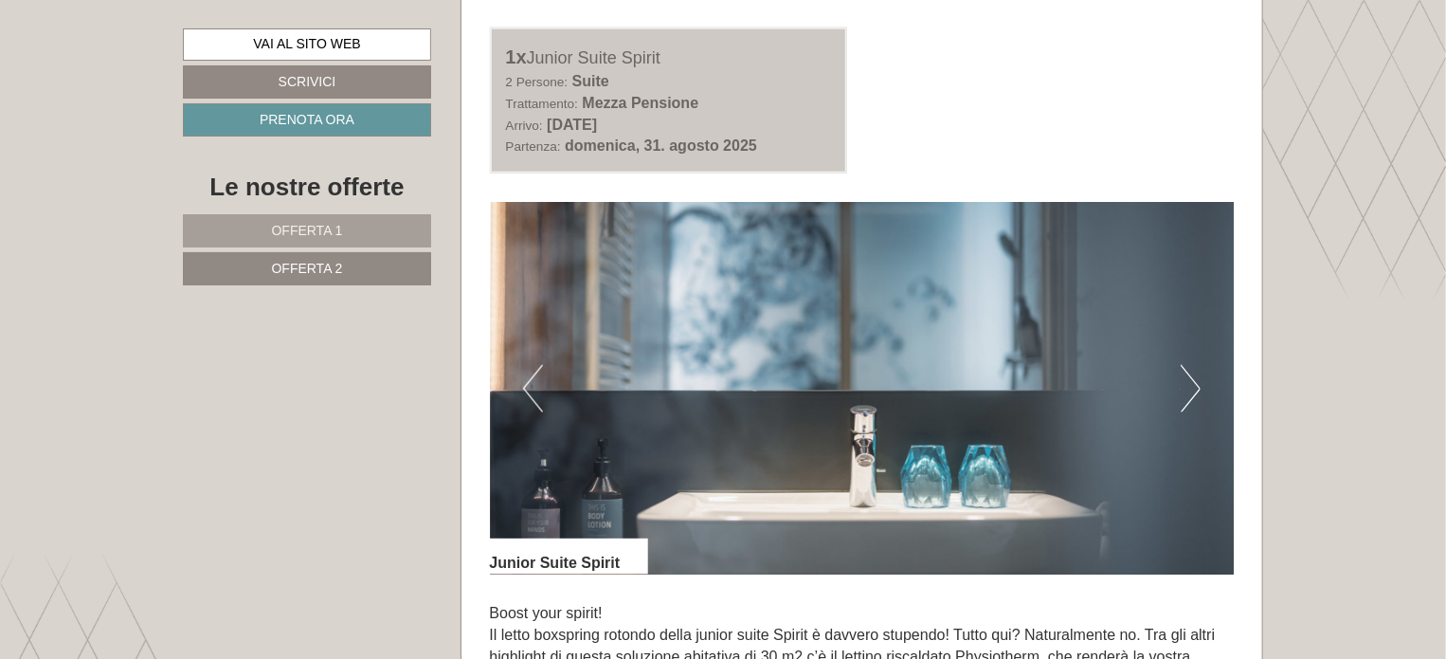
click at [1185, 390] on button "Next" at bounding box center [1191, 388] width 20 height 47
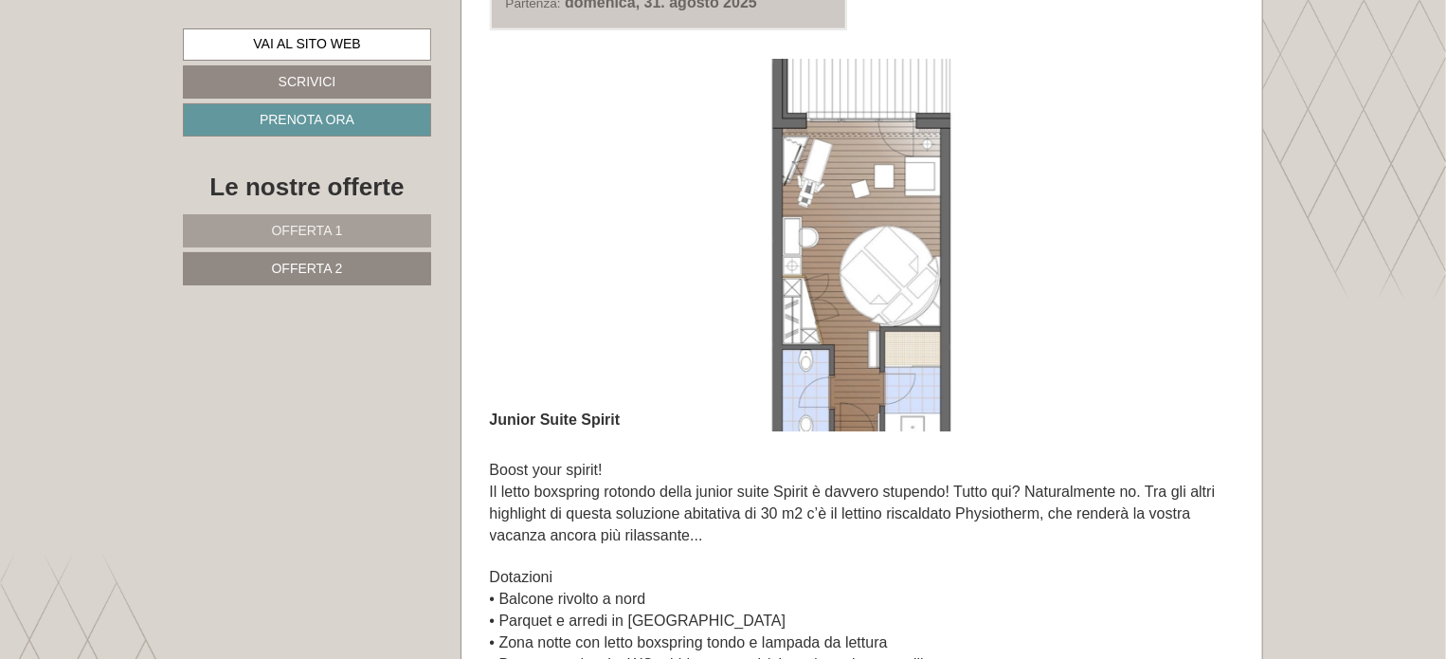
scroll to position [1217, 0]
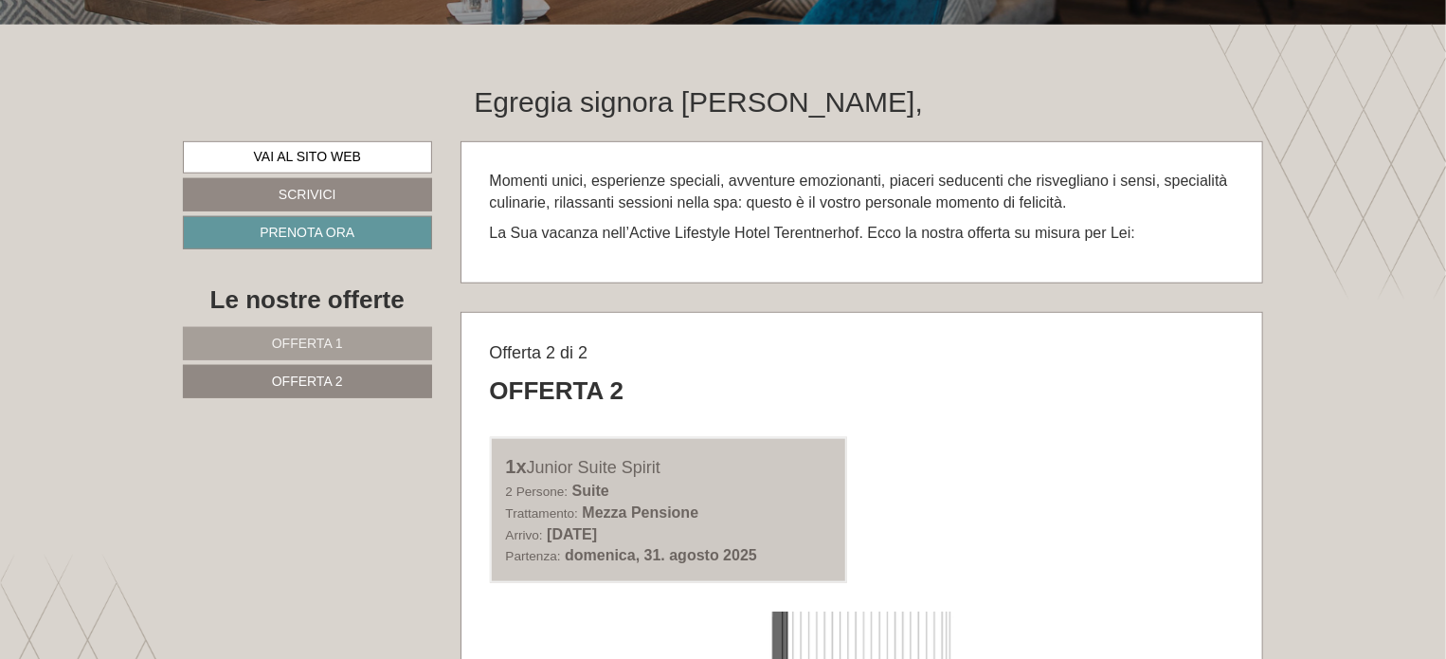
click at [297, 336] on span "Offerta 1" at bounding box center [307, 343] width 71 height 15
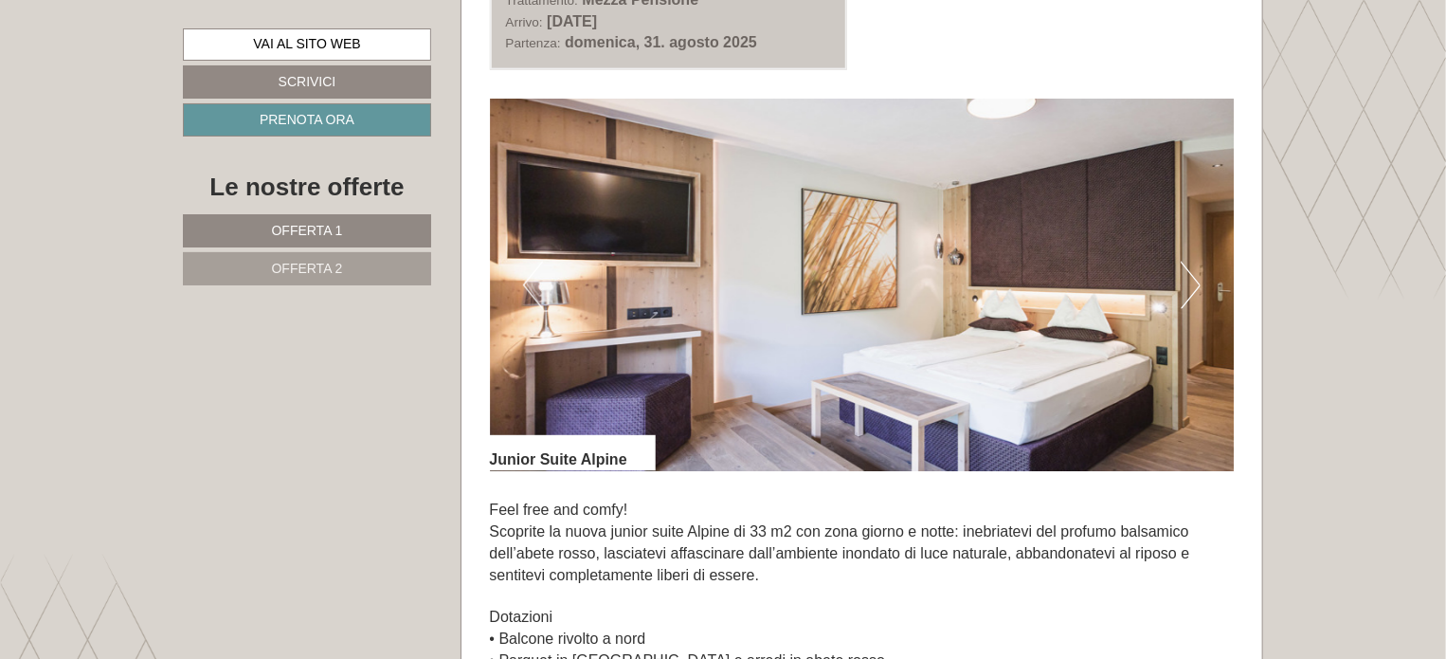
scroll to position [1198, 0]
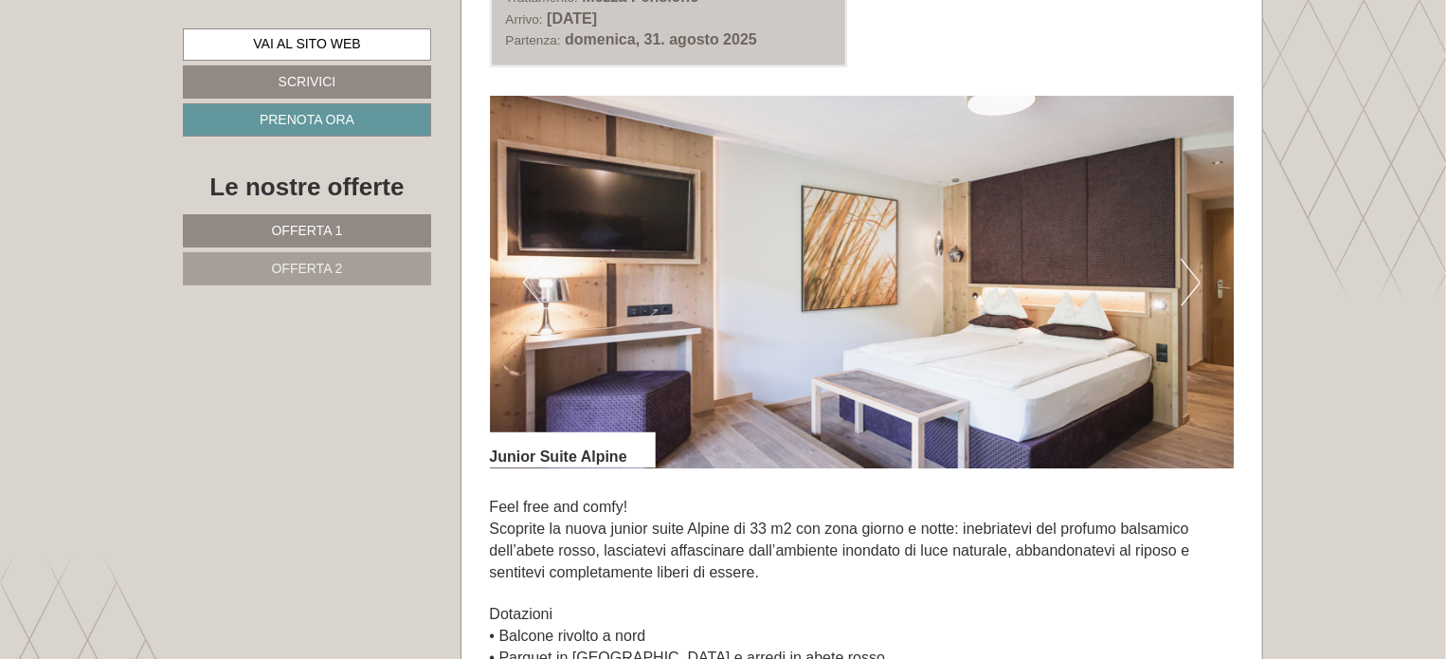
click at [1183, 287] on button "Next" at bounding box center [1191, 282] width 20 height 47
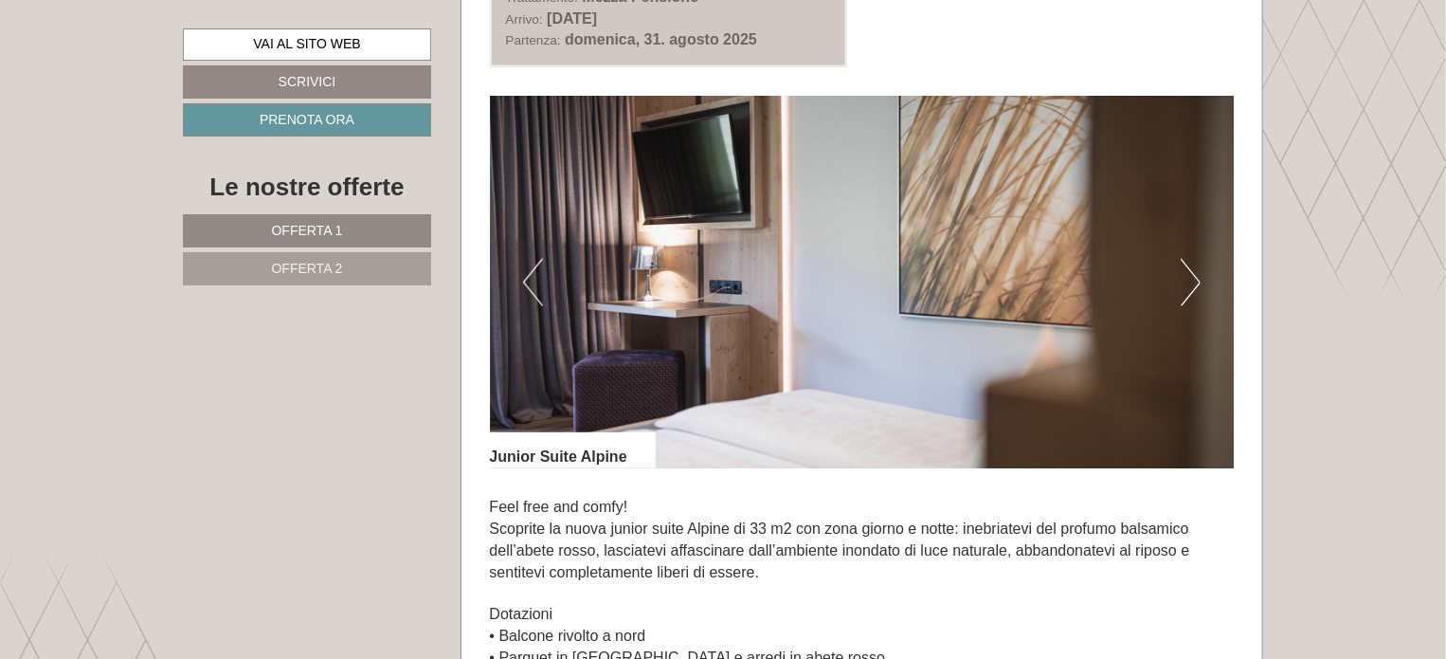
click at [1183, 287] on button "Next" at bounding box center [1191, 282] width 20 height 47
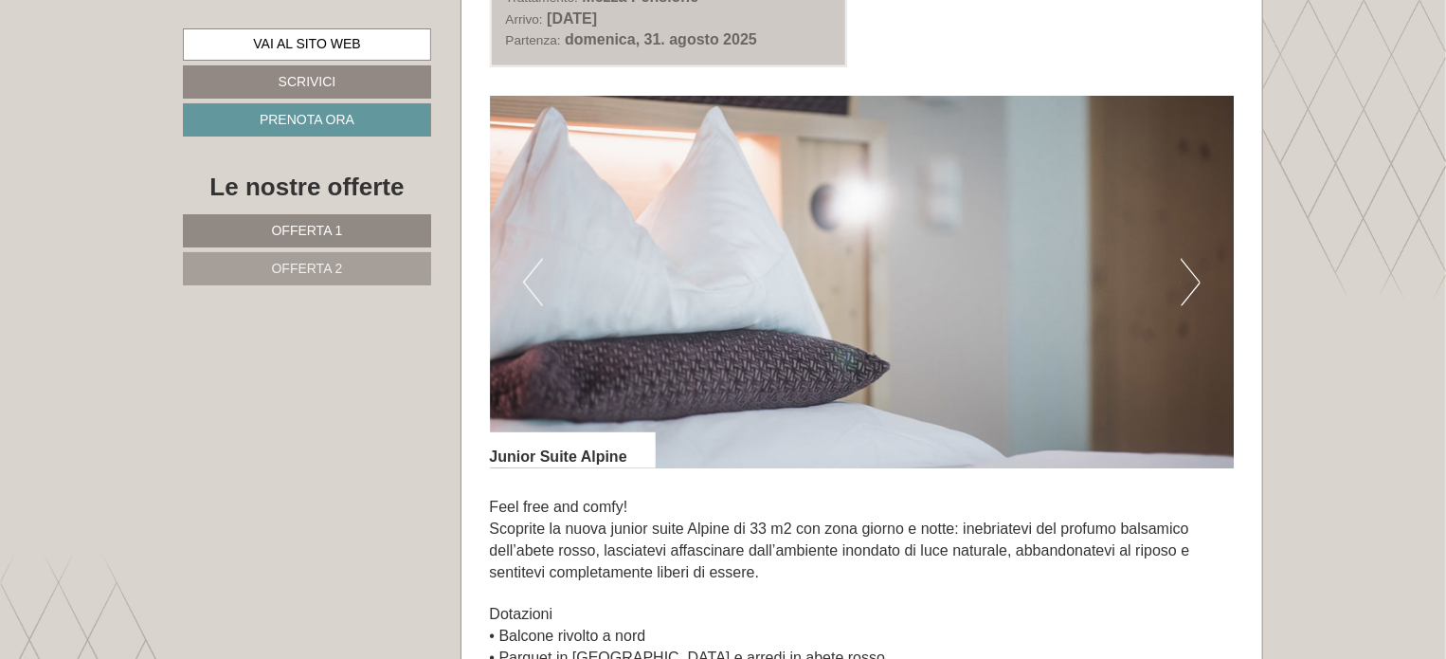
click at [1183, 287] on button "Next" at bounding box center [1191, 282] width 20 height 47
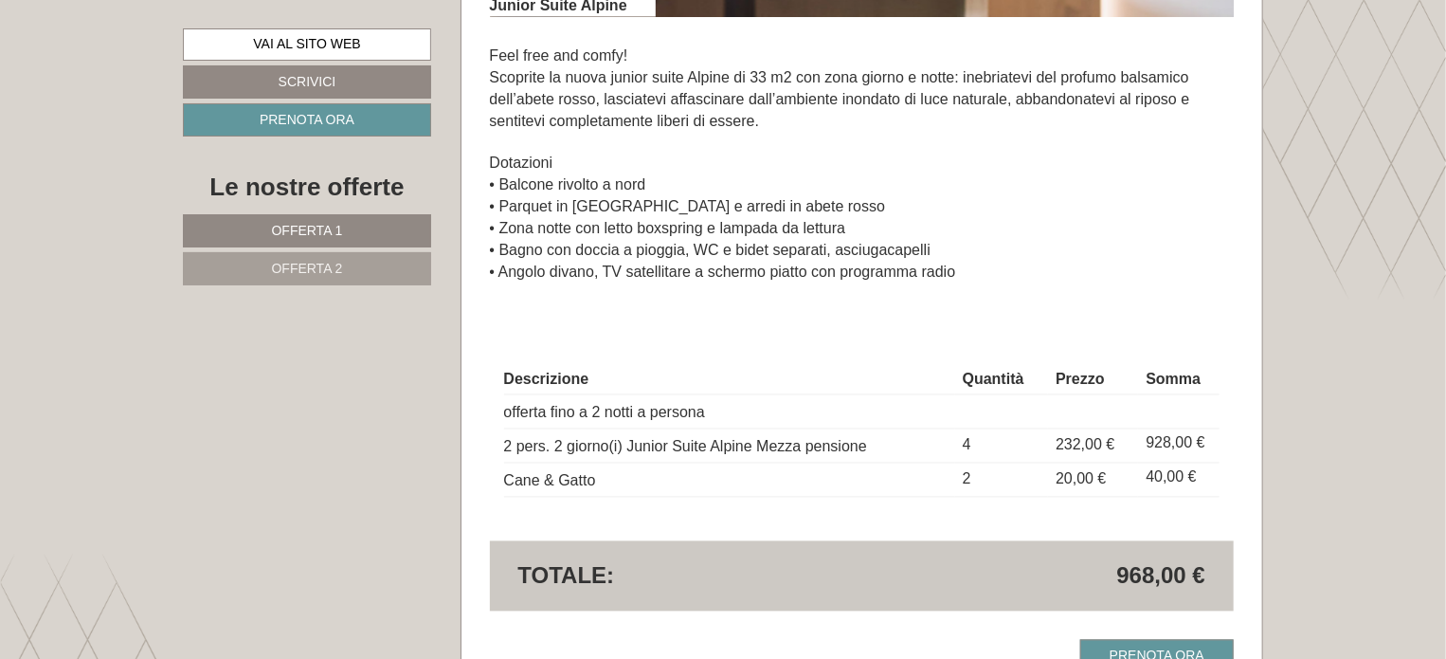
scroll to position [1644, 0]
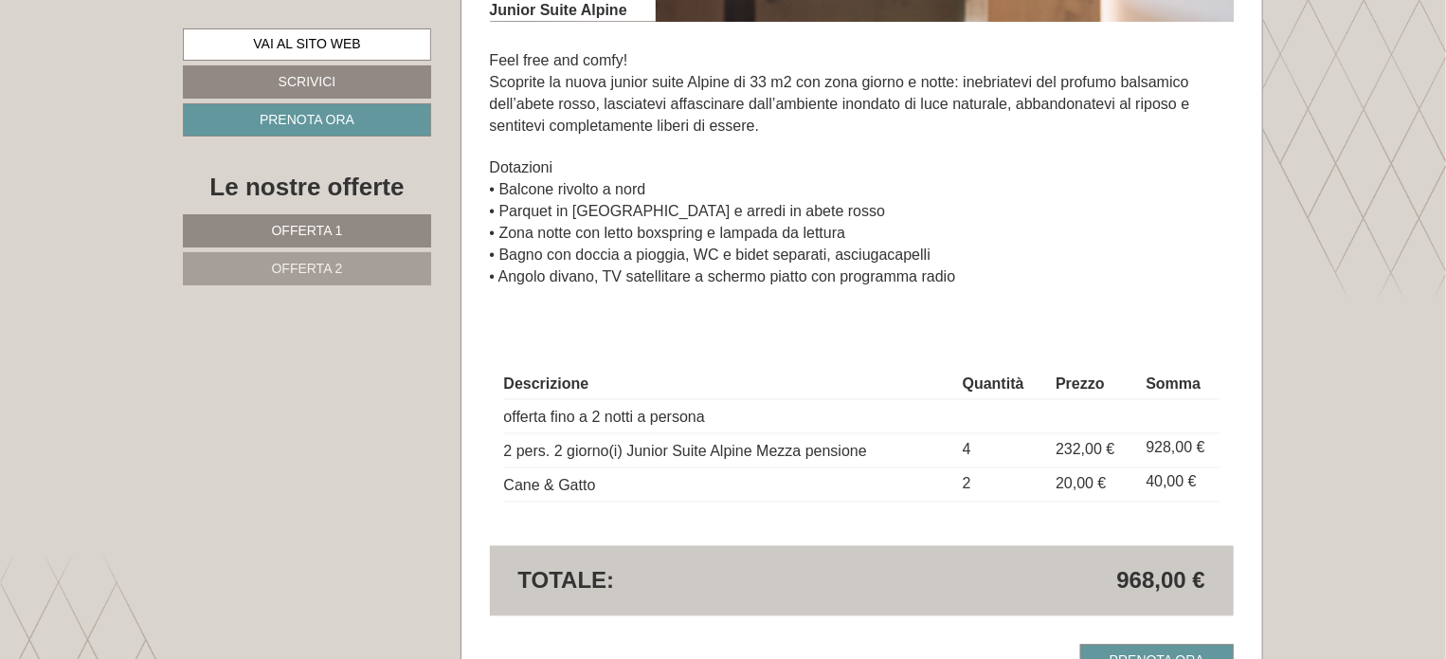
click at [324, 267] on span "Offerta 2" at bounding box center [307, 268] width 71 height 15
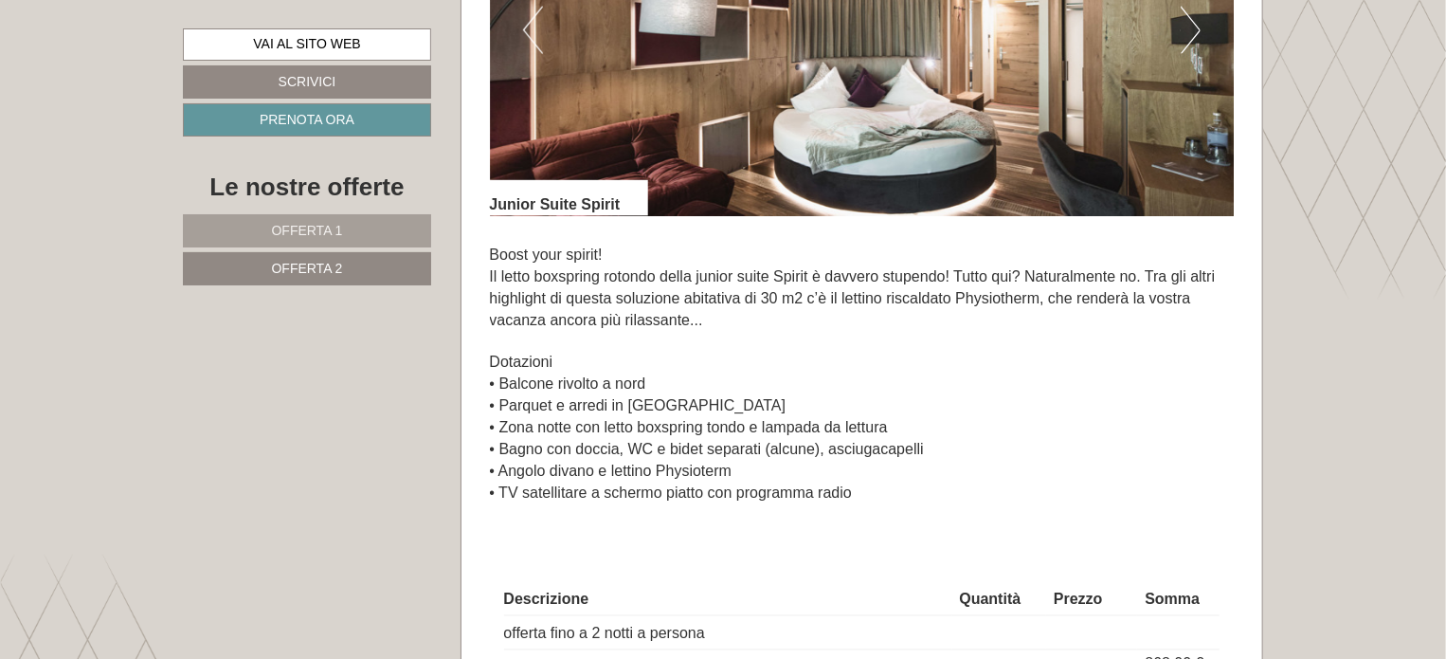
scroll to position [1445, 0]
